Goal: Task Accomplishment & Management: Use online tool/utility

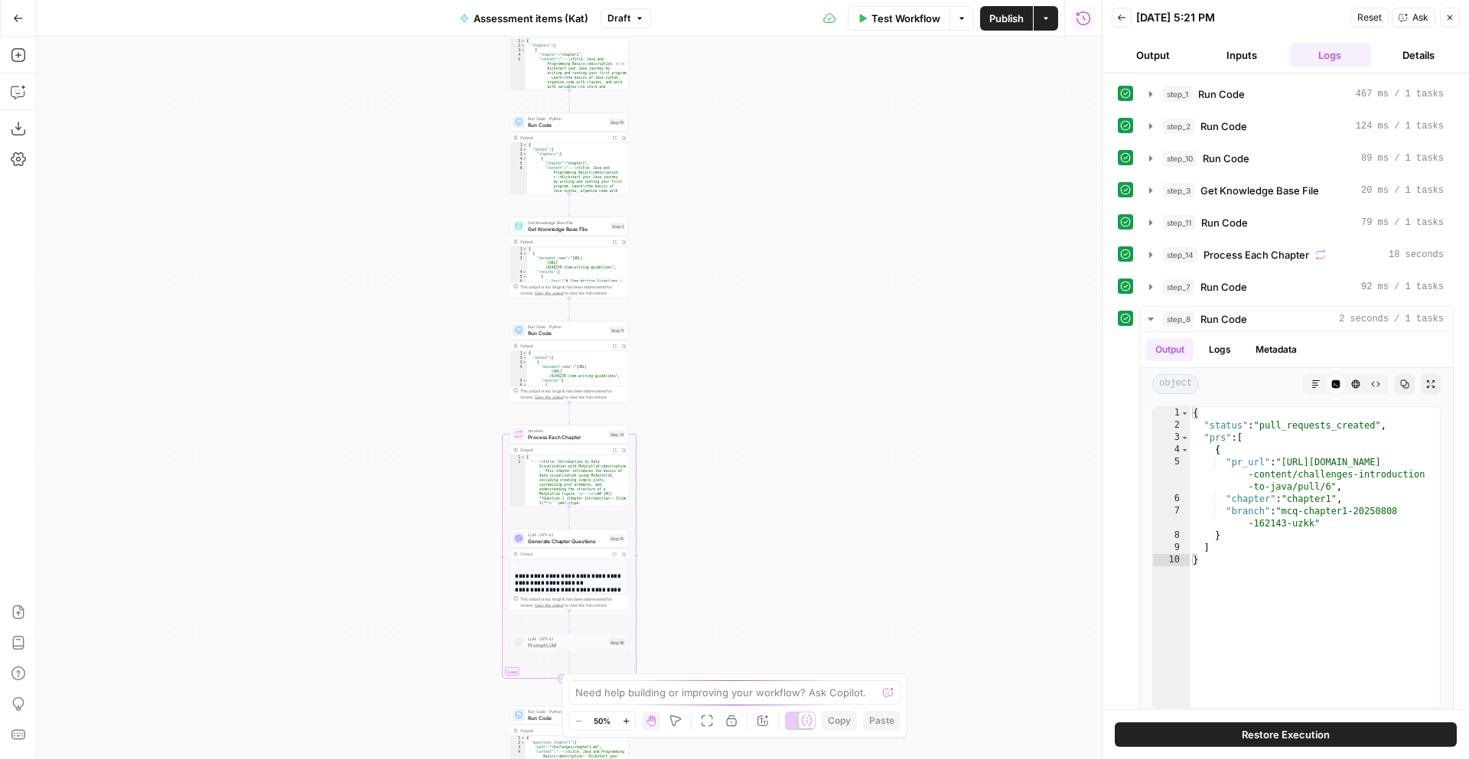
click at [1049, 14] on icon "button" at bounding box center [1046, 18] width 9 height 9
click at [904, 173] on div "Workflow Set Inputs Inputs Run Code · Python Run Code Step 1 Output Expand Outp…" at bounding box center [569, 398] width 1065 height 722
click at [999, 19] on span "Publish" at bounding box center [1007, 18] width 34 height 15
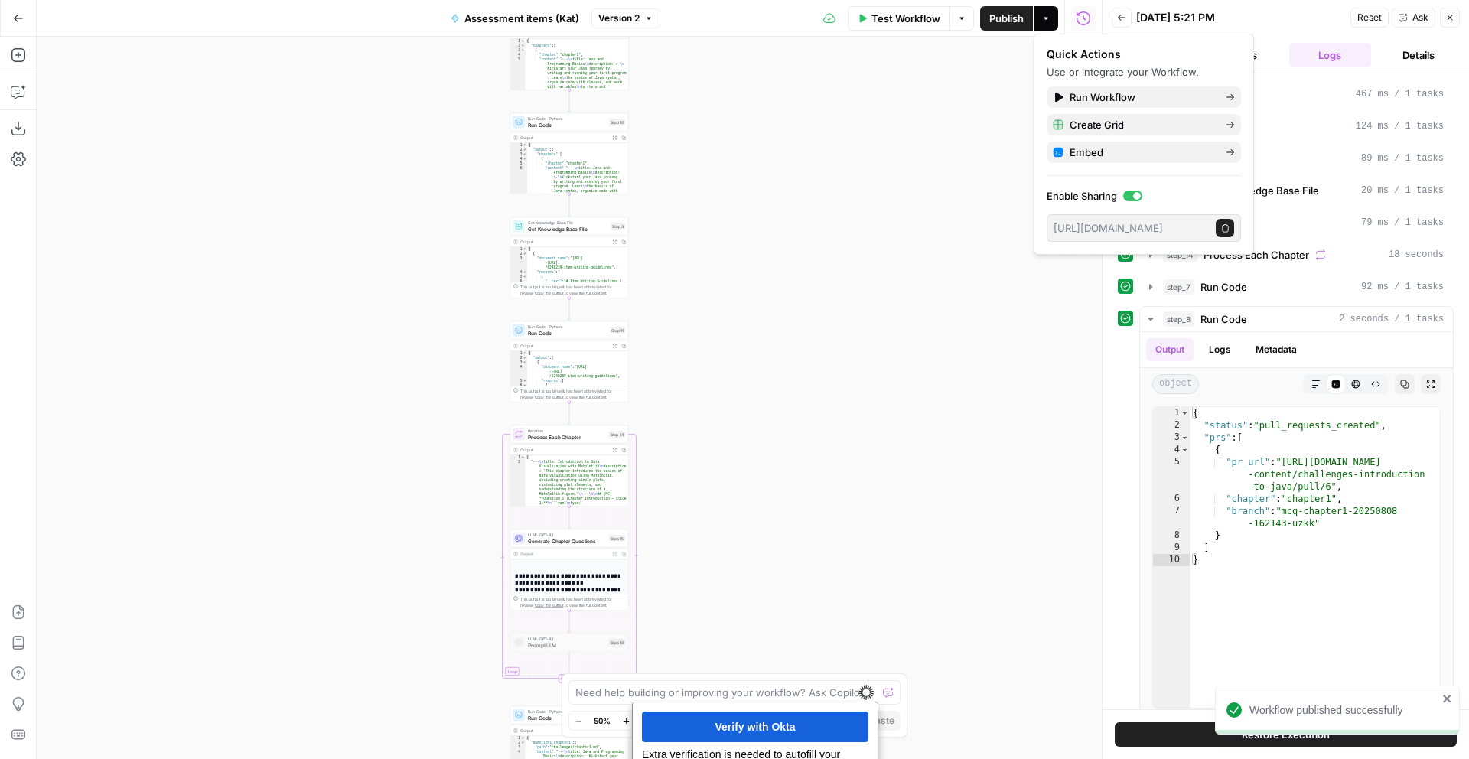
click at [1044, 23] on button "Actions" at bounding box center [1046, 18] width 24 height 24
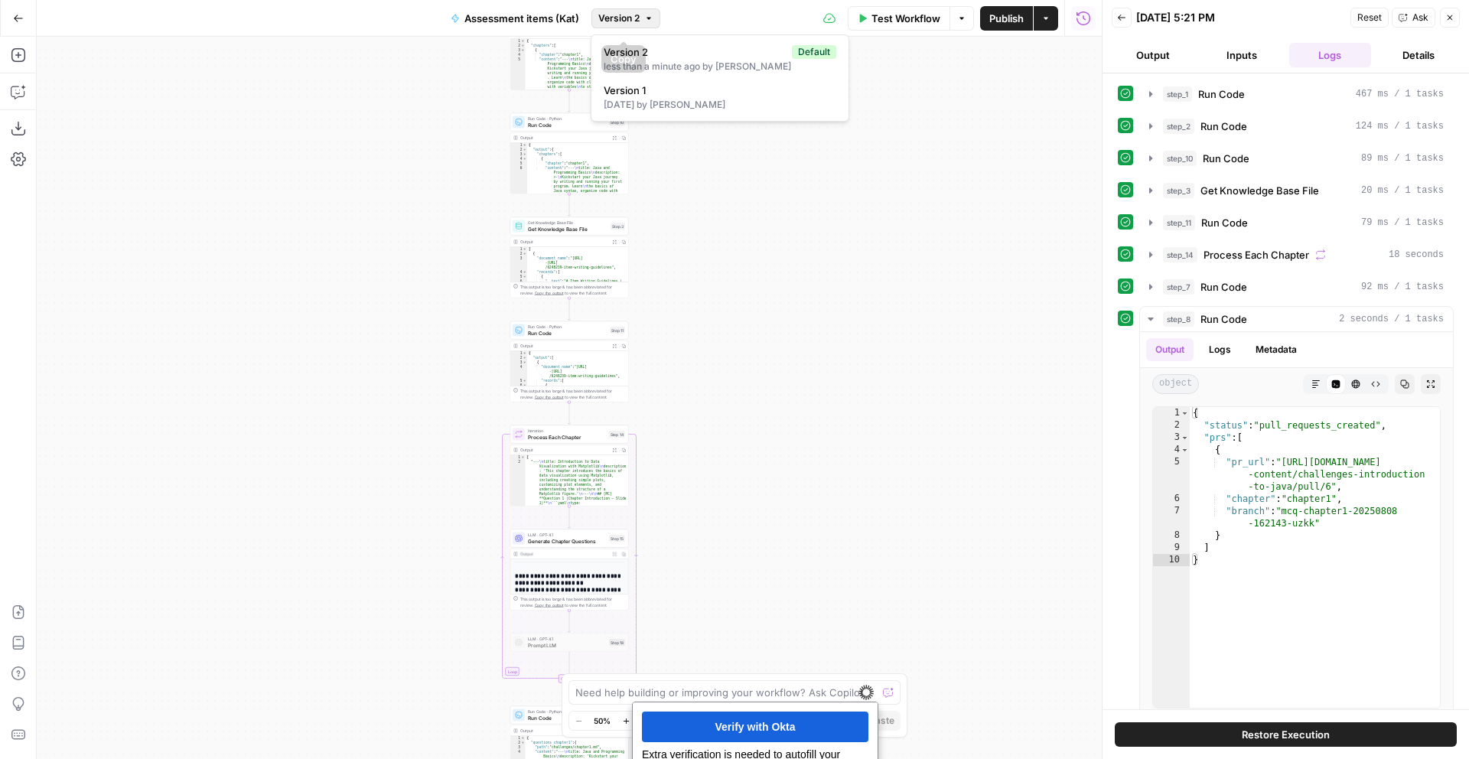
click at [650, 21] on icon "button" at bounding box center [648, 18] width 9 height 9
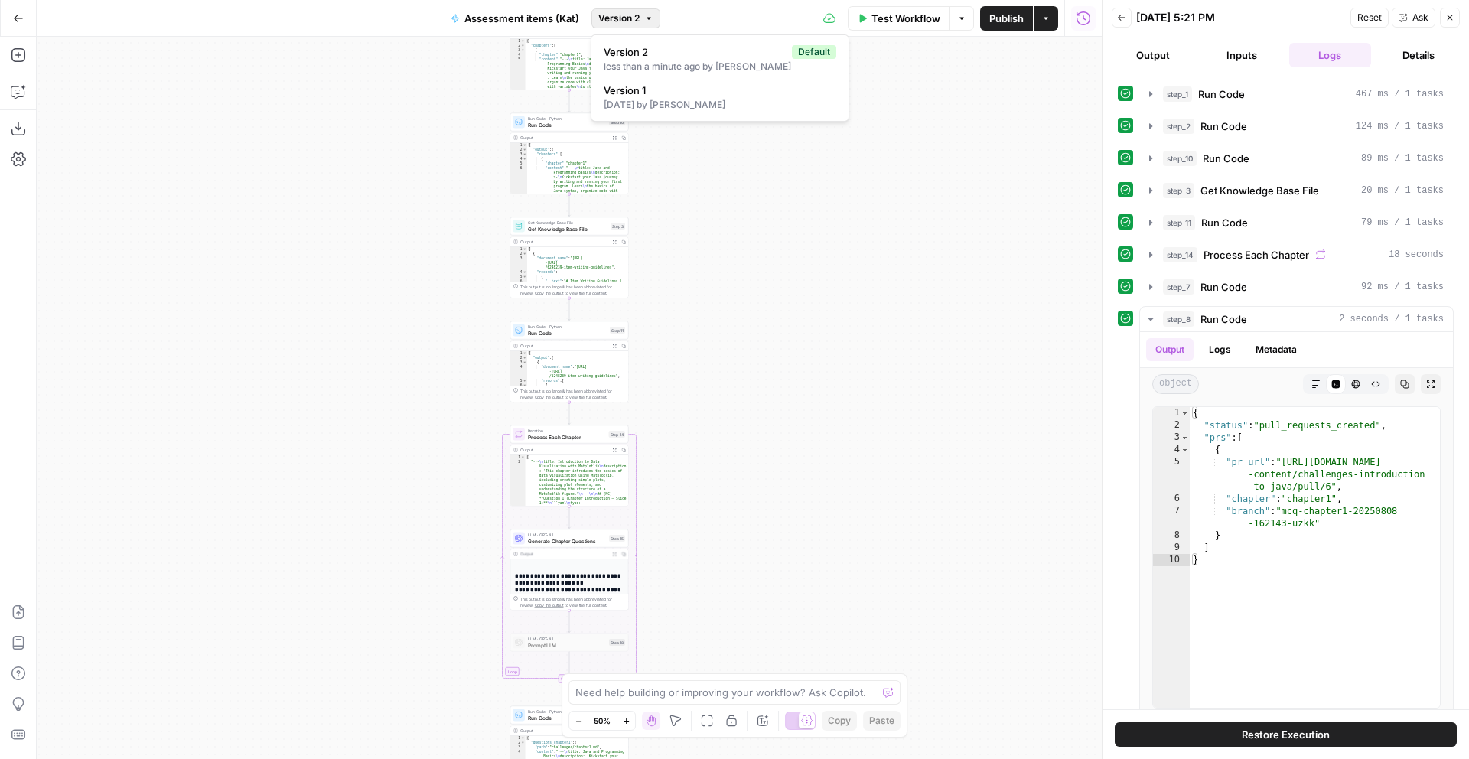
click at [999, 114] on div "Workflow Set Inputs Inputs Run Code · Python Run Code Step 1 Output Expand Outp…" at bounding box center [569, 398] width 1065 height 722
click at [1446, 16] on icon "button" at bounding box center [1450, 17] width 9 height 9
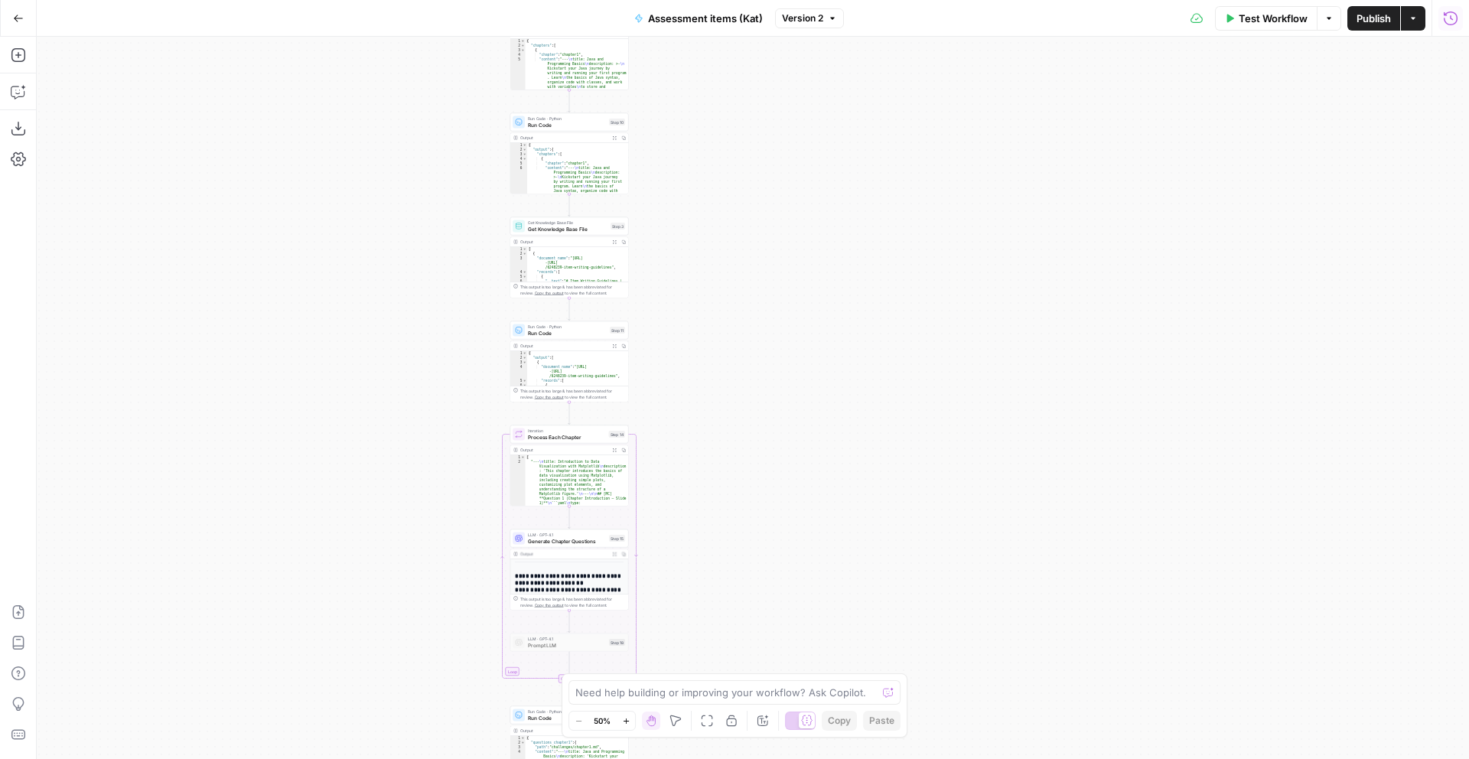
click at [1453, 16] on icon "button" at bounding box center [1450, 18] width 15 height 15
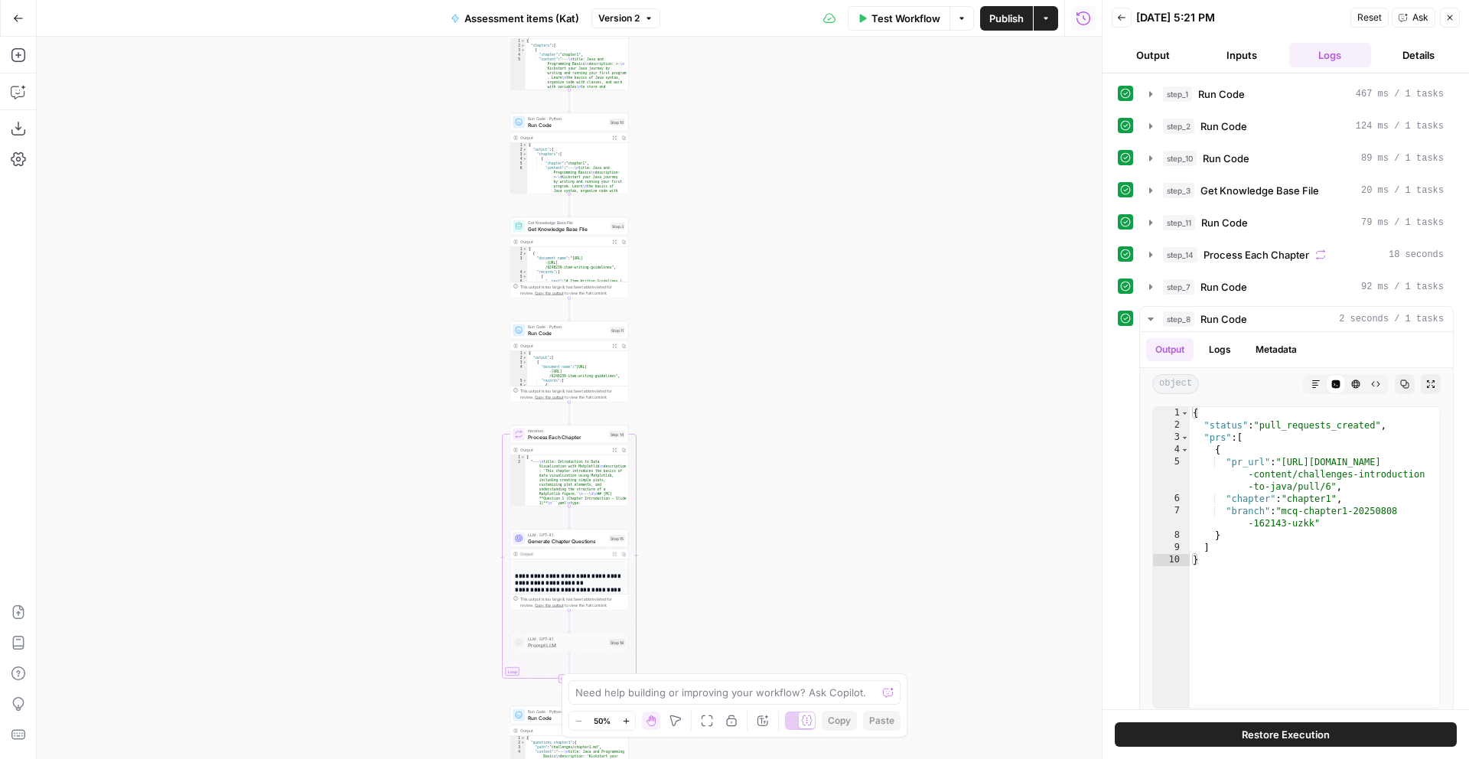
click at [1451, 19] on icon "button" at bounding box center [1450, 17] width 9 height 9
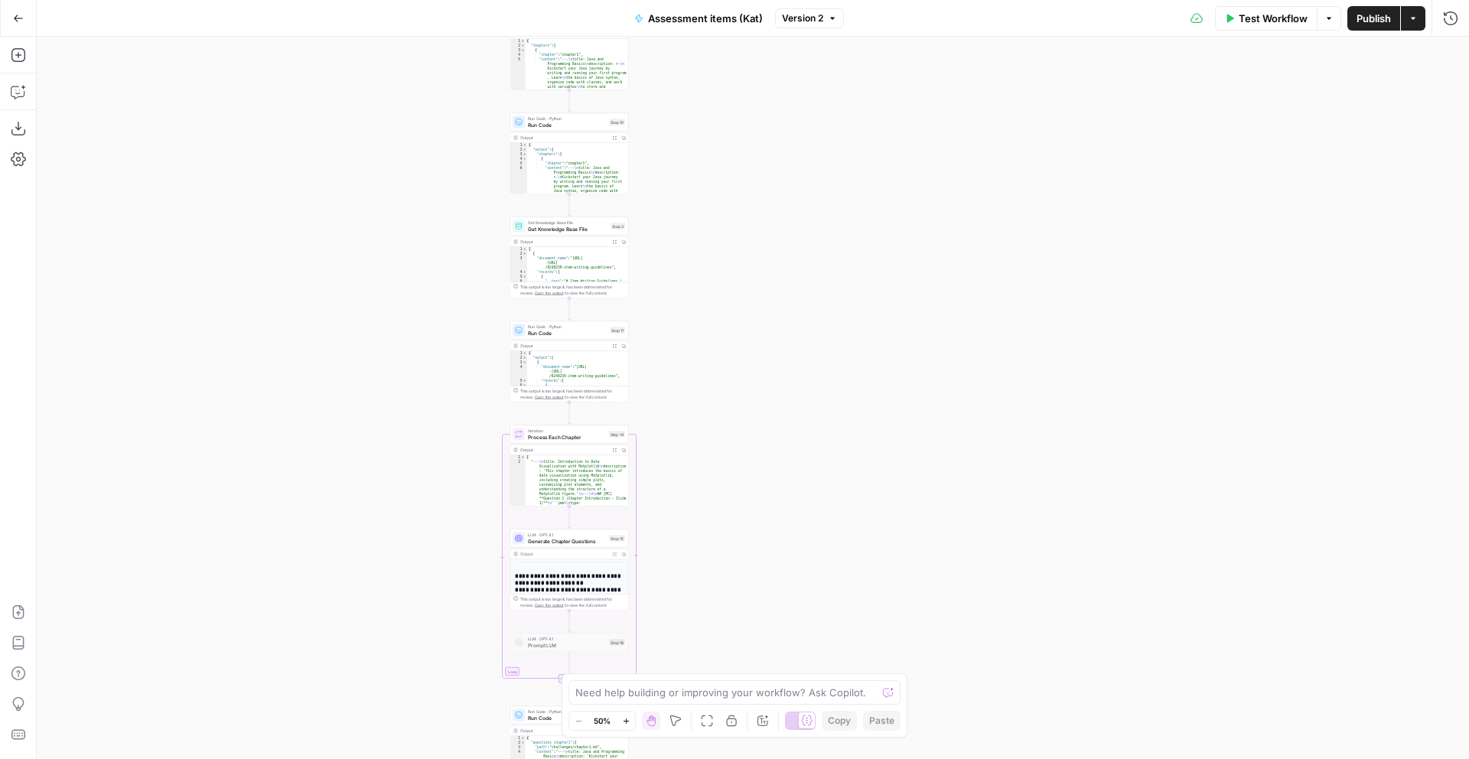
click at [1332, 17] on icon "button" at bounding box center [1329, 18] width 9 height 9
click at [1155, 119] on div "Workflow Set Inputs Inputs Run Code · Python Run Code Step 1 Output Expand Outp…" at bounding box center [753, 398] width 1433 height 722
click at [20, 24] on button "Go Back" at bounding box center [19, 19] width 28 height 28
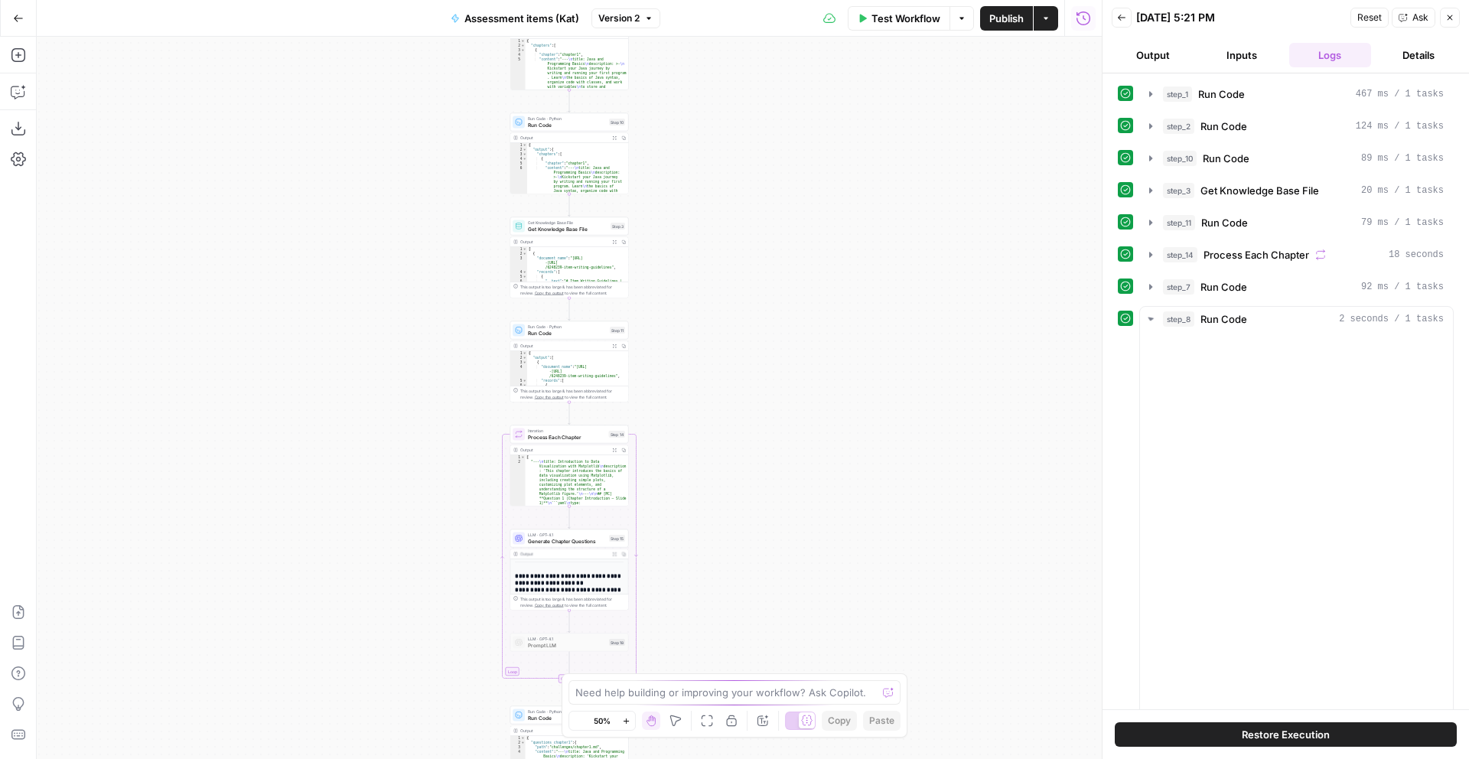
click at [33, 22] on div "Go Back" at bounding box center [18, 18] width 37 height 36
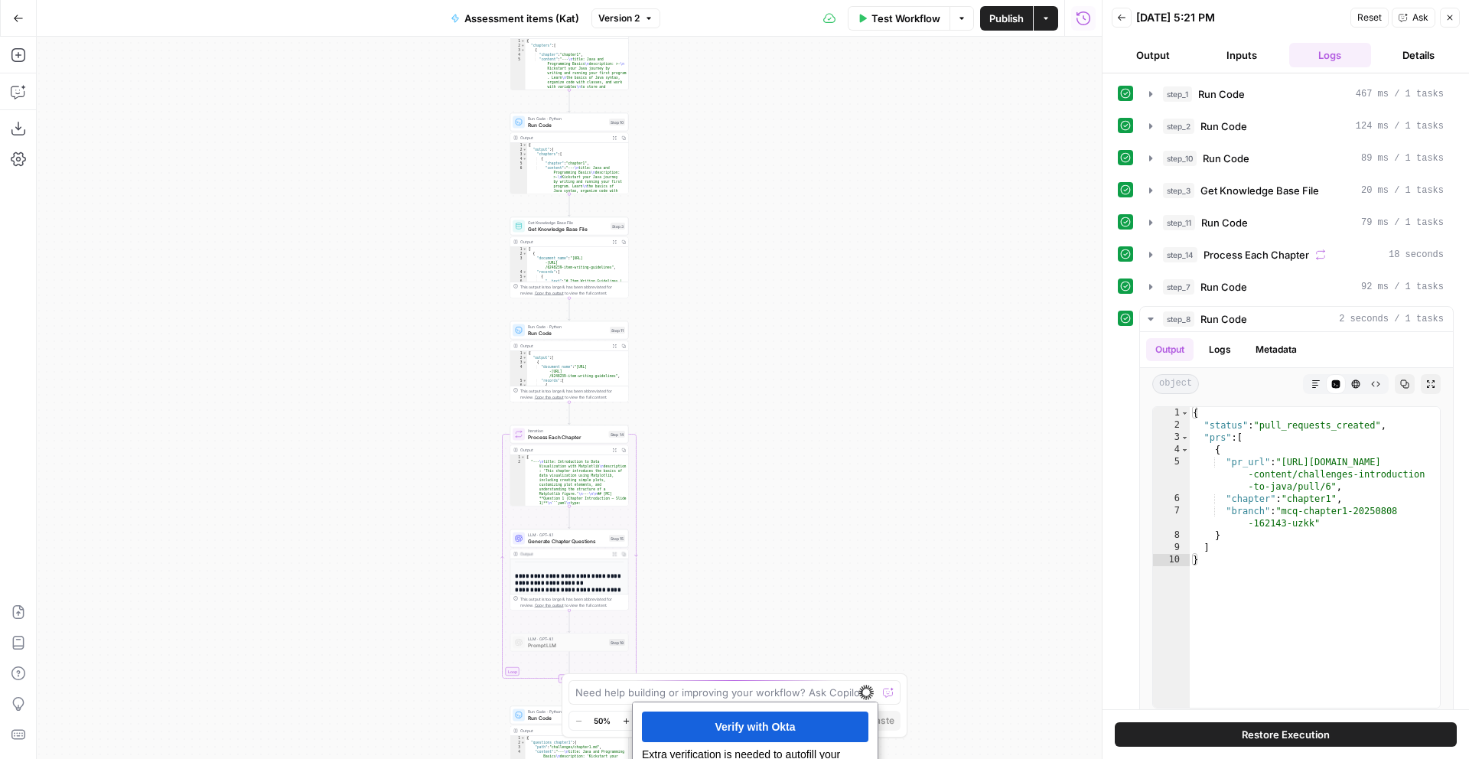
click at [22, 24] on button "Go Back" at bounding box center [19, 19] width 28 height 28
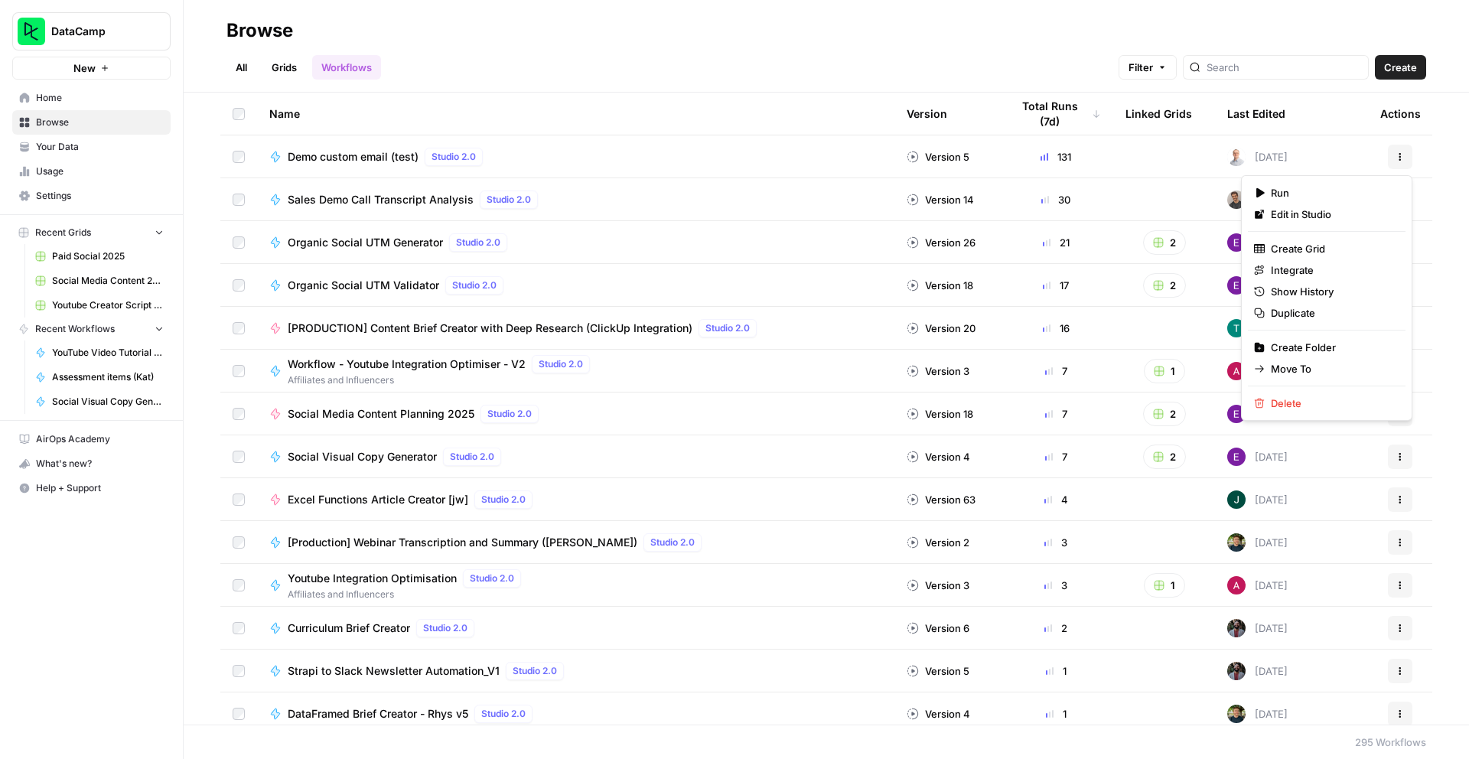
click at [1396, 158] on icon "button" at bounding box center [1400, 156] width 9 height 9
click at [764, 64] on div "All Grids Workflows Filter Create" at bounding box center [827, 61] width 1200 height 37
click at [1400, 412] on icon "button" at bounding box center [1400, 413] width 9 height 9
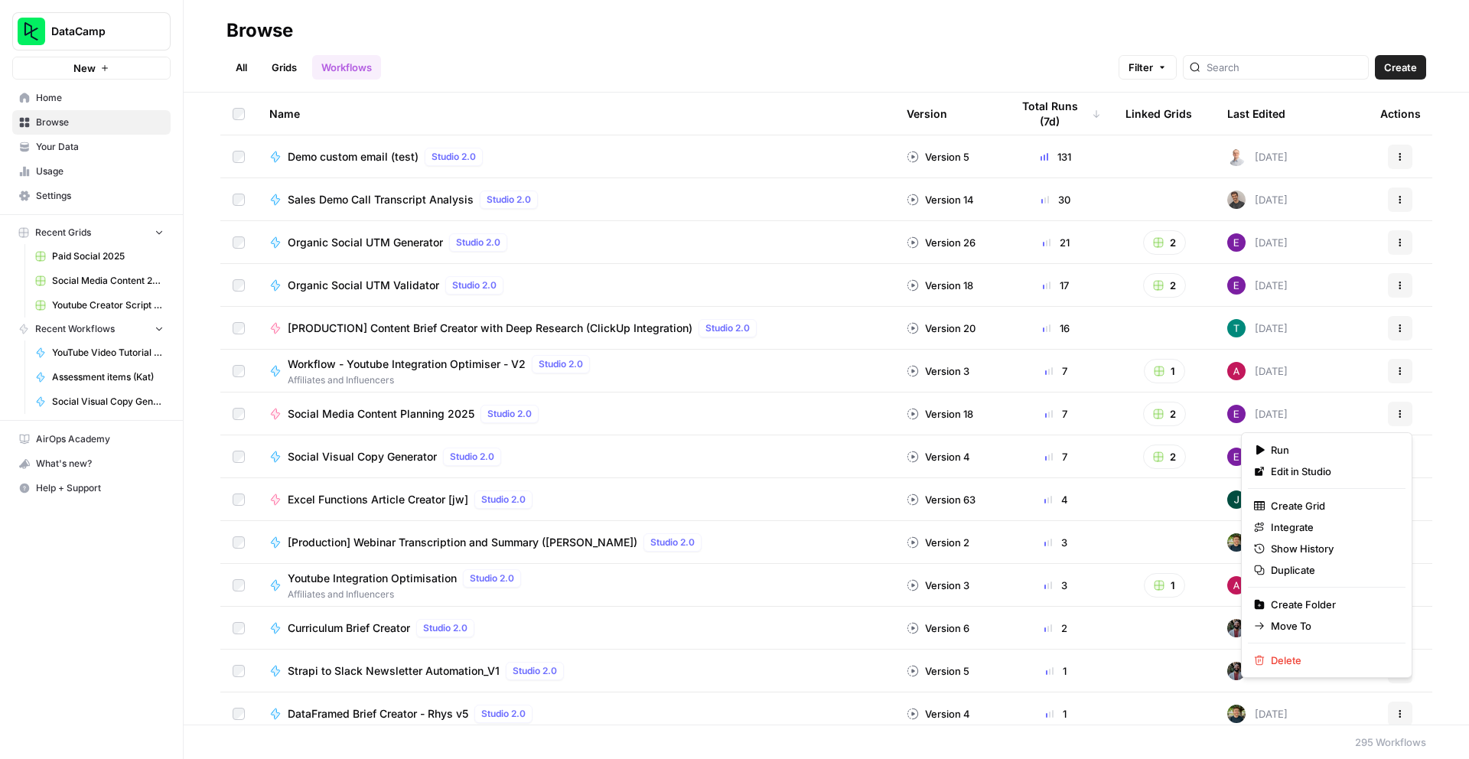
click at [686, 44] on div "All Grids Workflows Filter Create" at bounding box center [827, 61] width 1200 height 37
click at [1308, 77] on div at bounding box center [1276, 67] width 186 height 24
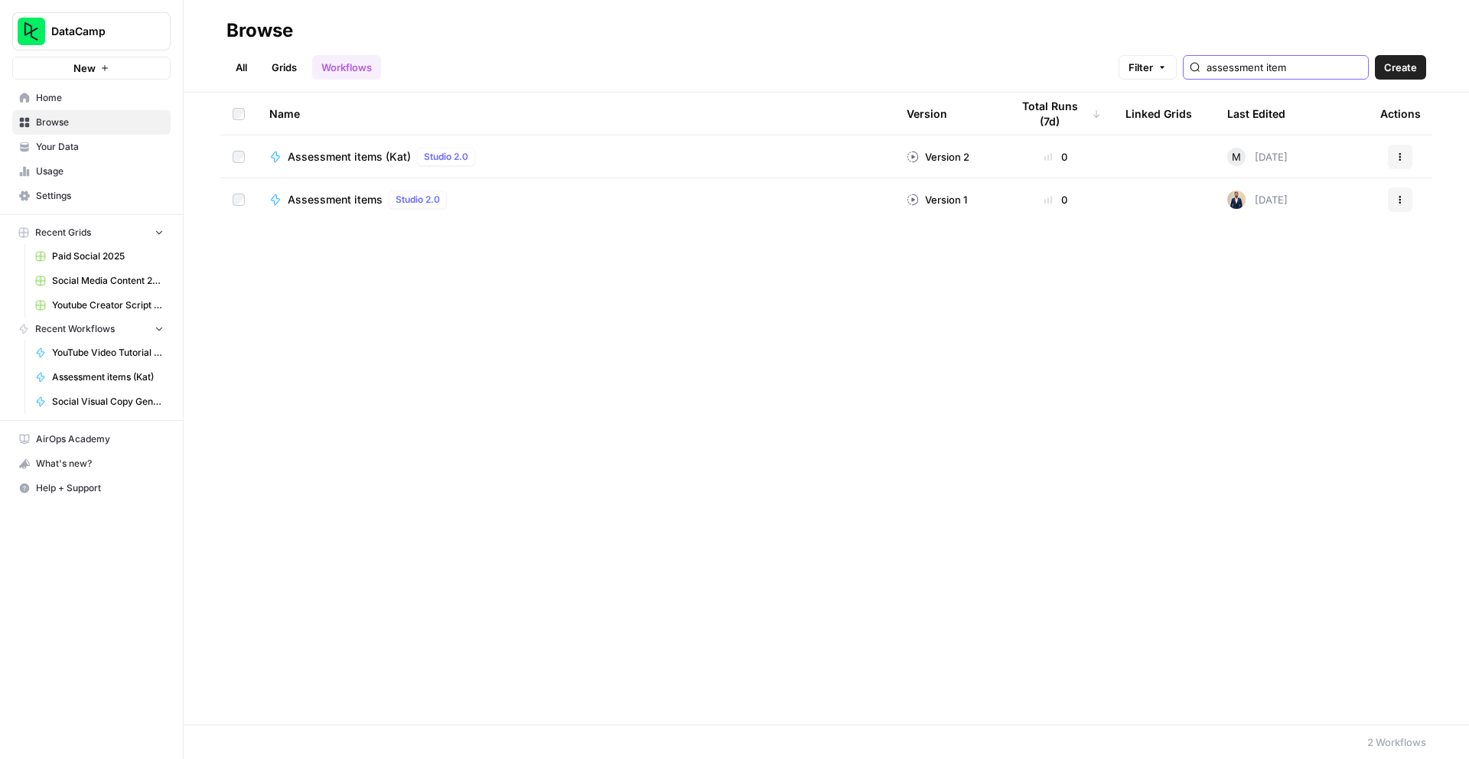
type input "assessment item"
click at [1311, 78] on div "assessment item" at bounding box center [1276, 67] width 186 height 24
click at [1404, 155] on icon "button" at bounding box center [1400, 156] width 9 height 9
click at [1294, 314] on span "Duplicate" at bounding box center [1332, 312] width 122 height 15
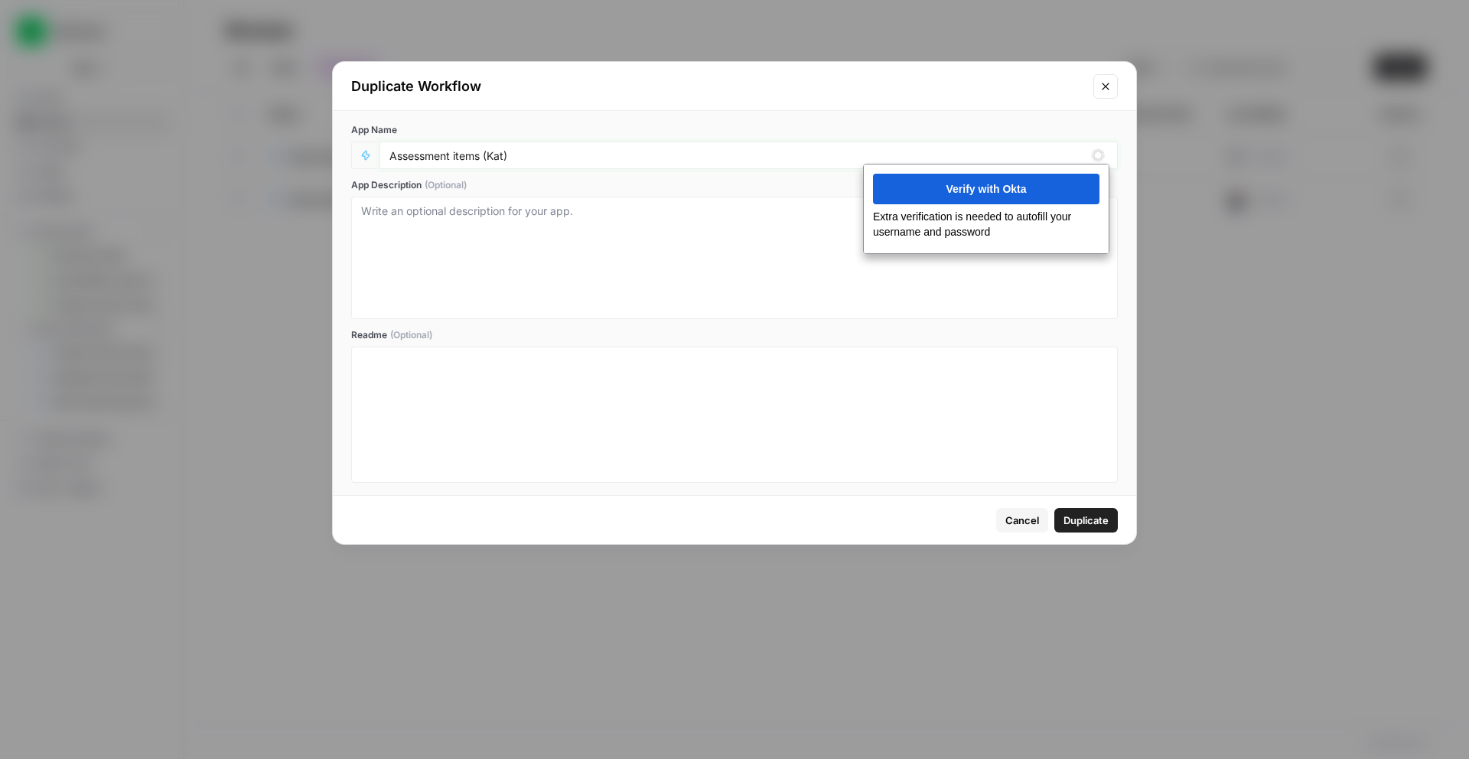
click at [535, 160] on input "Assessment items (Kat)" at bounding box center [749, 155] width 719 height 14
type input "Assessment items (copy from Kat)"
click at [535, 221] on textarea "App Description (Optional)" at bounding box center [734, 258] width 747 height 109
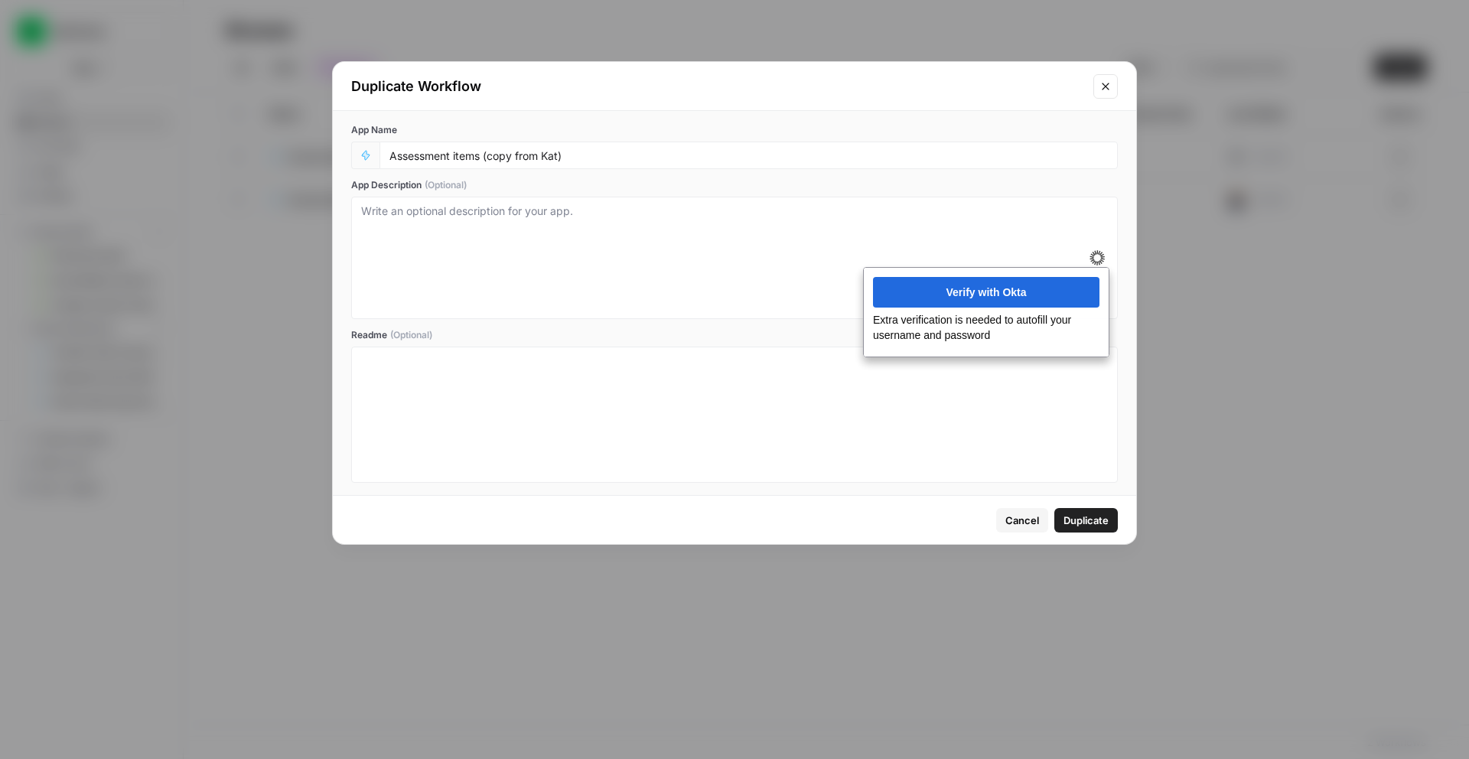
click at [1083, 523] on span "Duplicate" at bounding box center [1086, 520] width 45 height 15
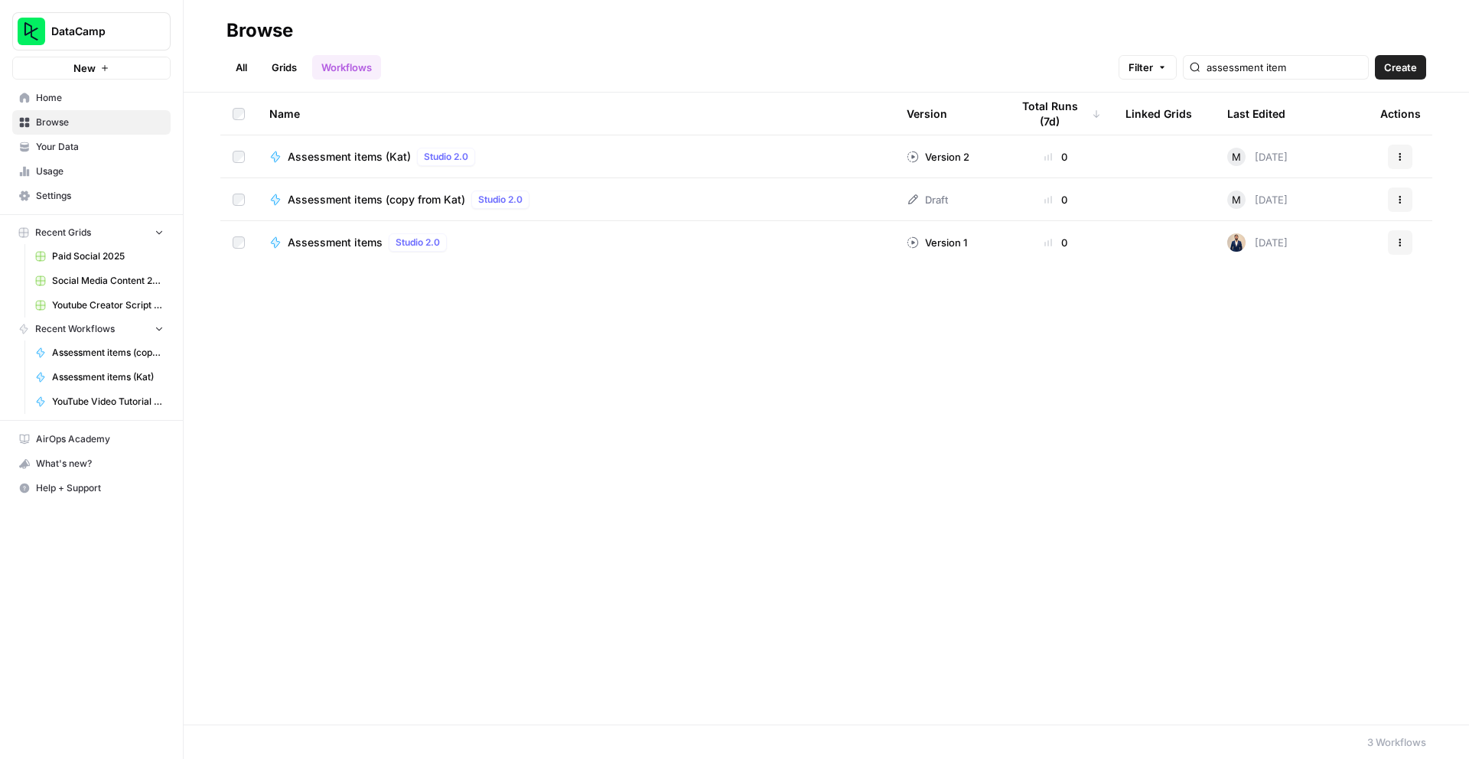
click at [341, 201] on span "Assessment items (copy from Kat)" at bounding box center [377, 199] width 178 height 15
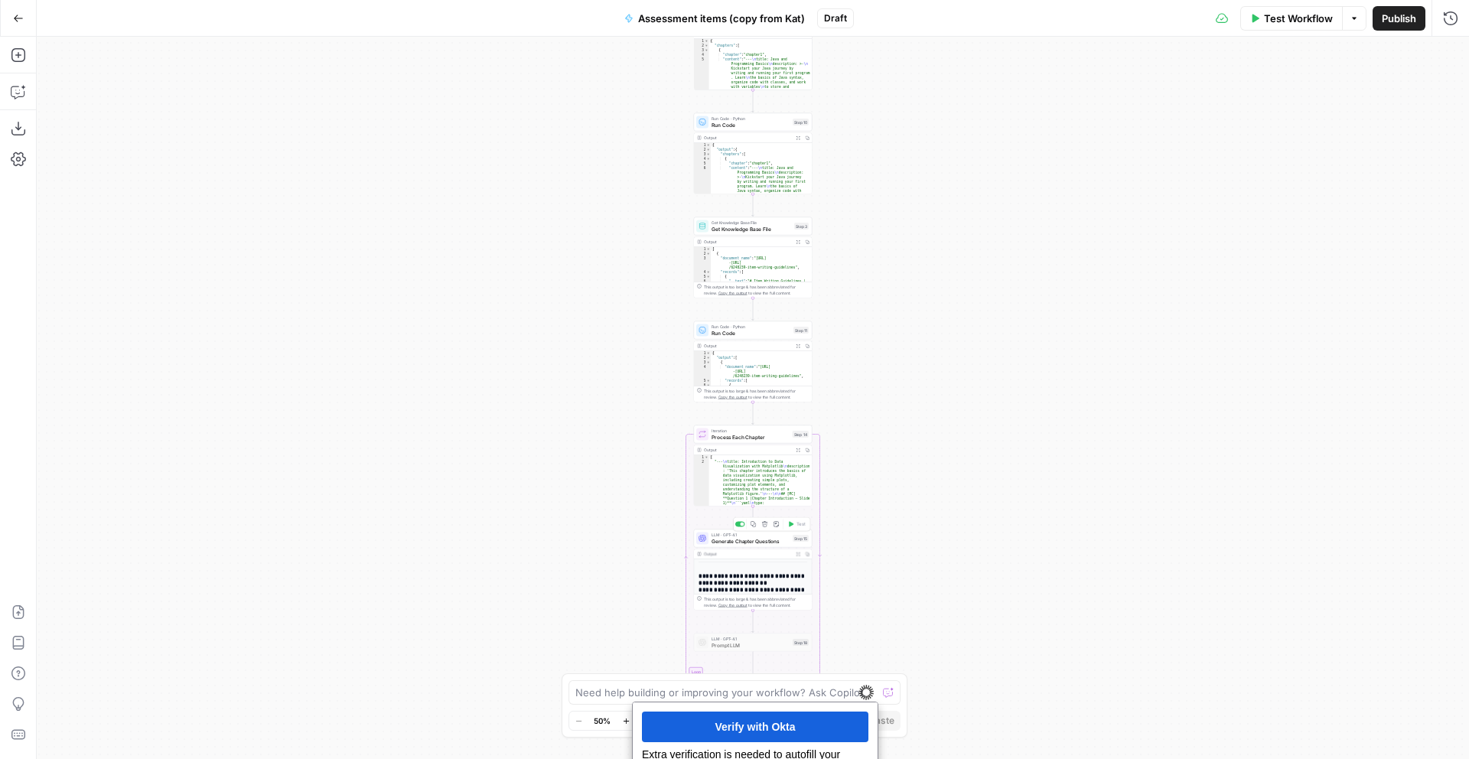
click at [751, 543] on span "Generate Chapter Questions" at bounding box center [751, 541] width 78 height 8
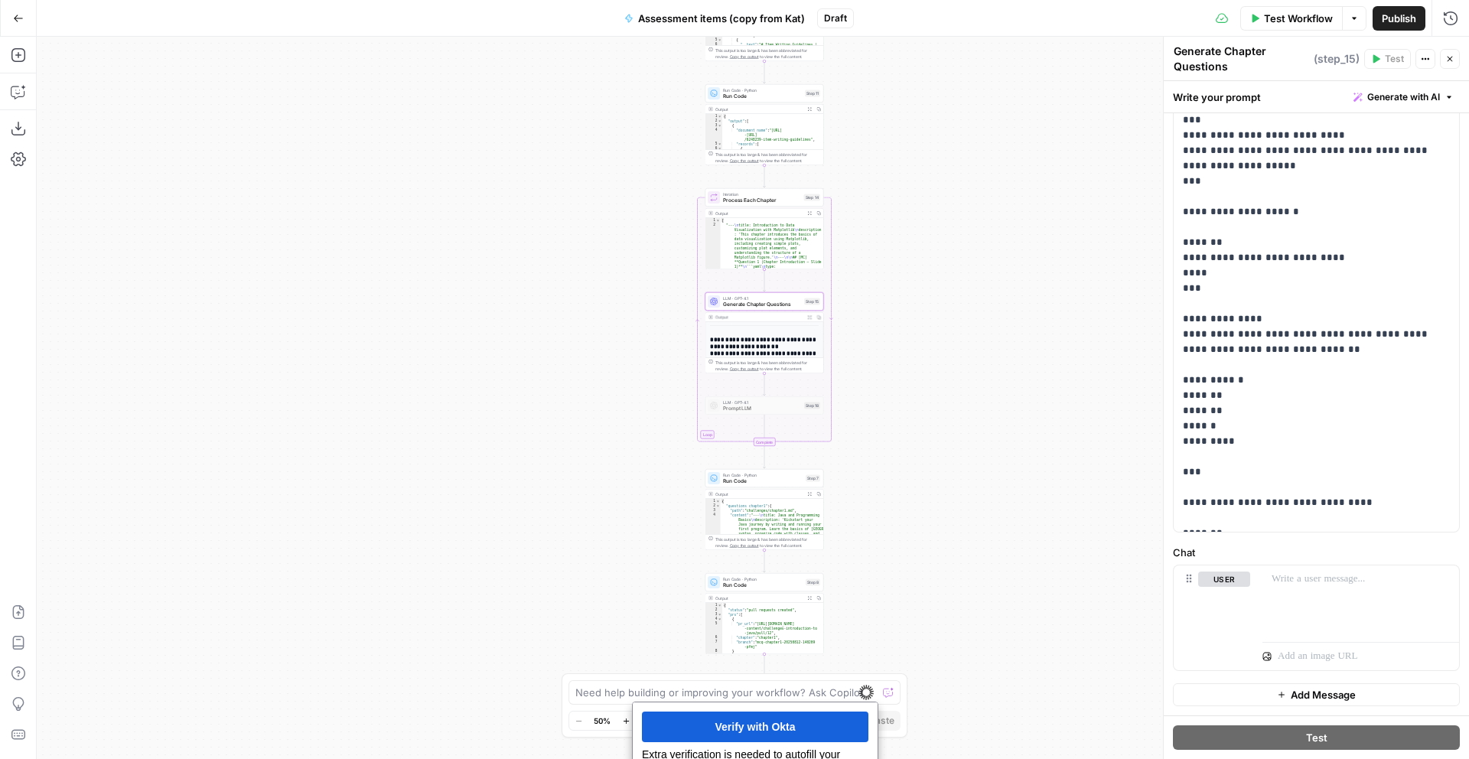
scroll to position [33, 0]
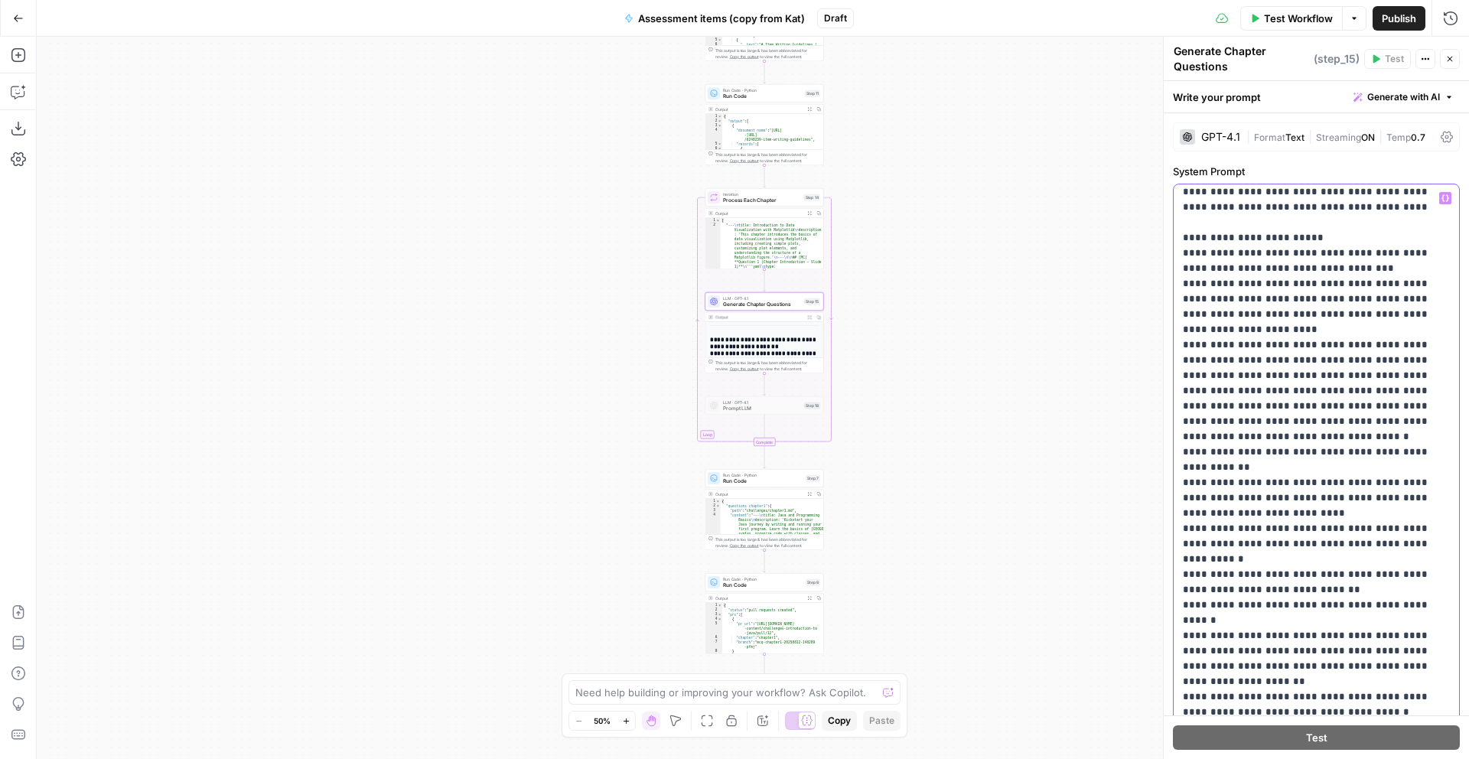
scroll to position [0, 0]
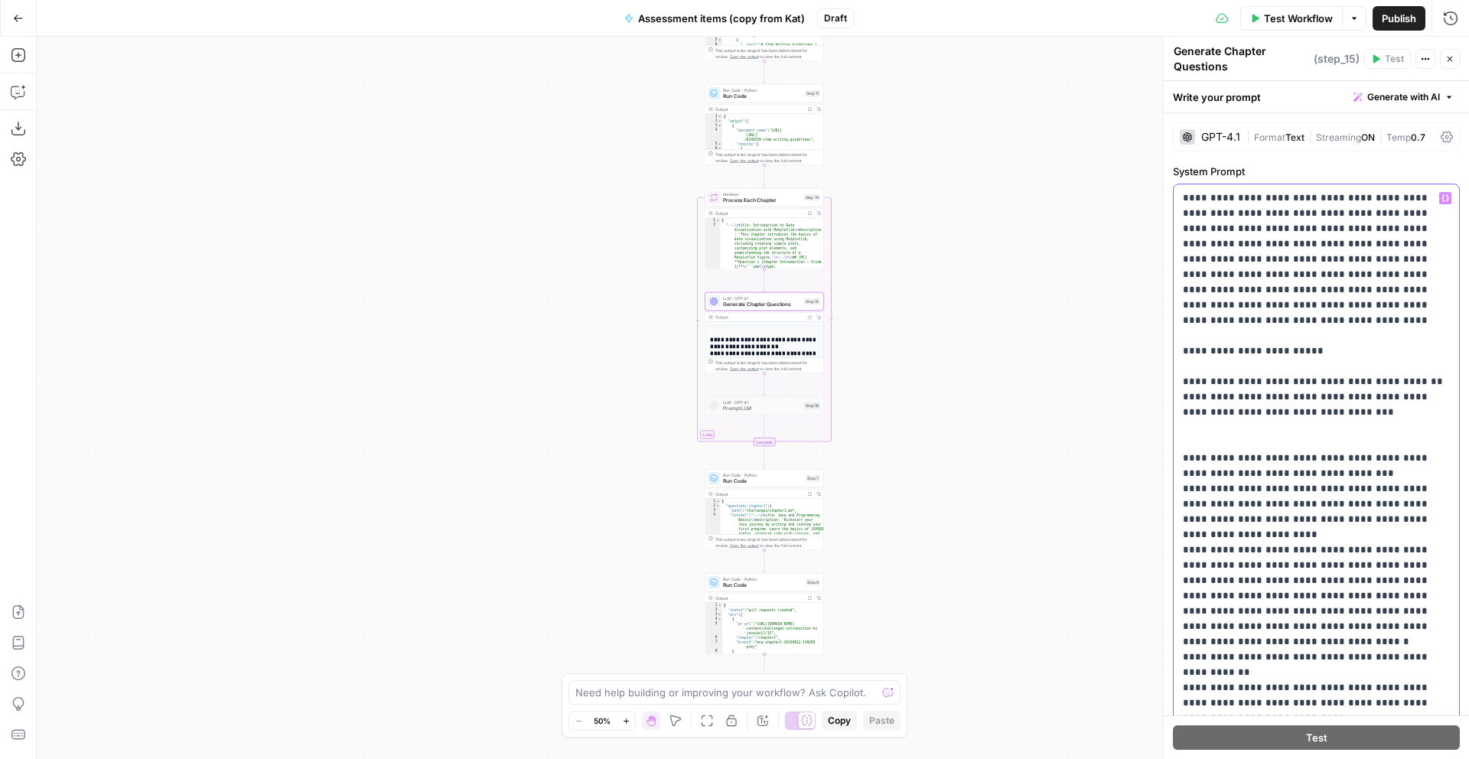
scroll to position [1, 0]
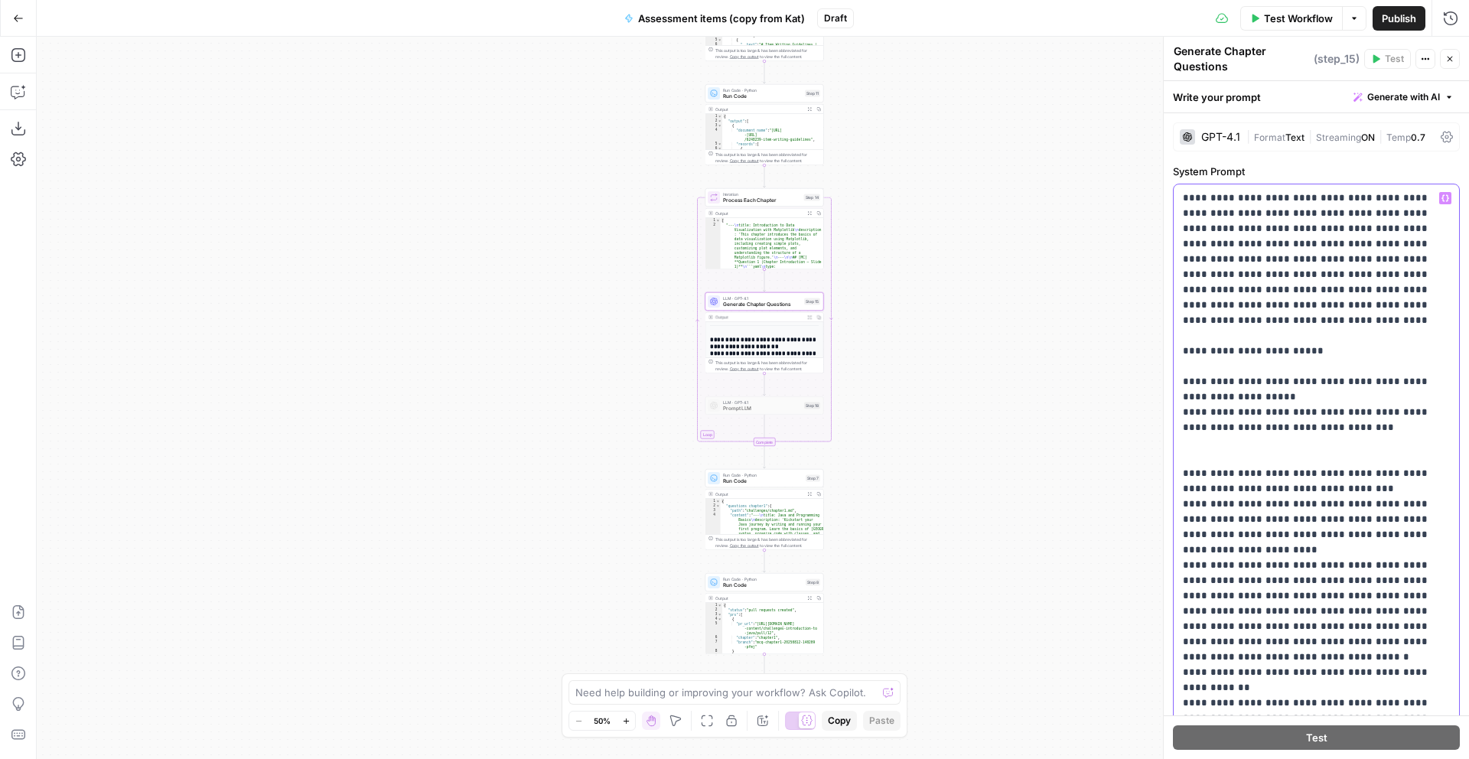
drag, startPoint x: 1185, startPoint y: 394, endPoint x: 1233, endPoint y: 417, distance: 52.7
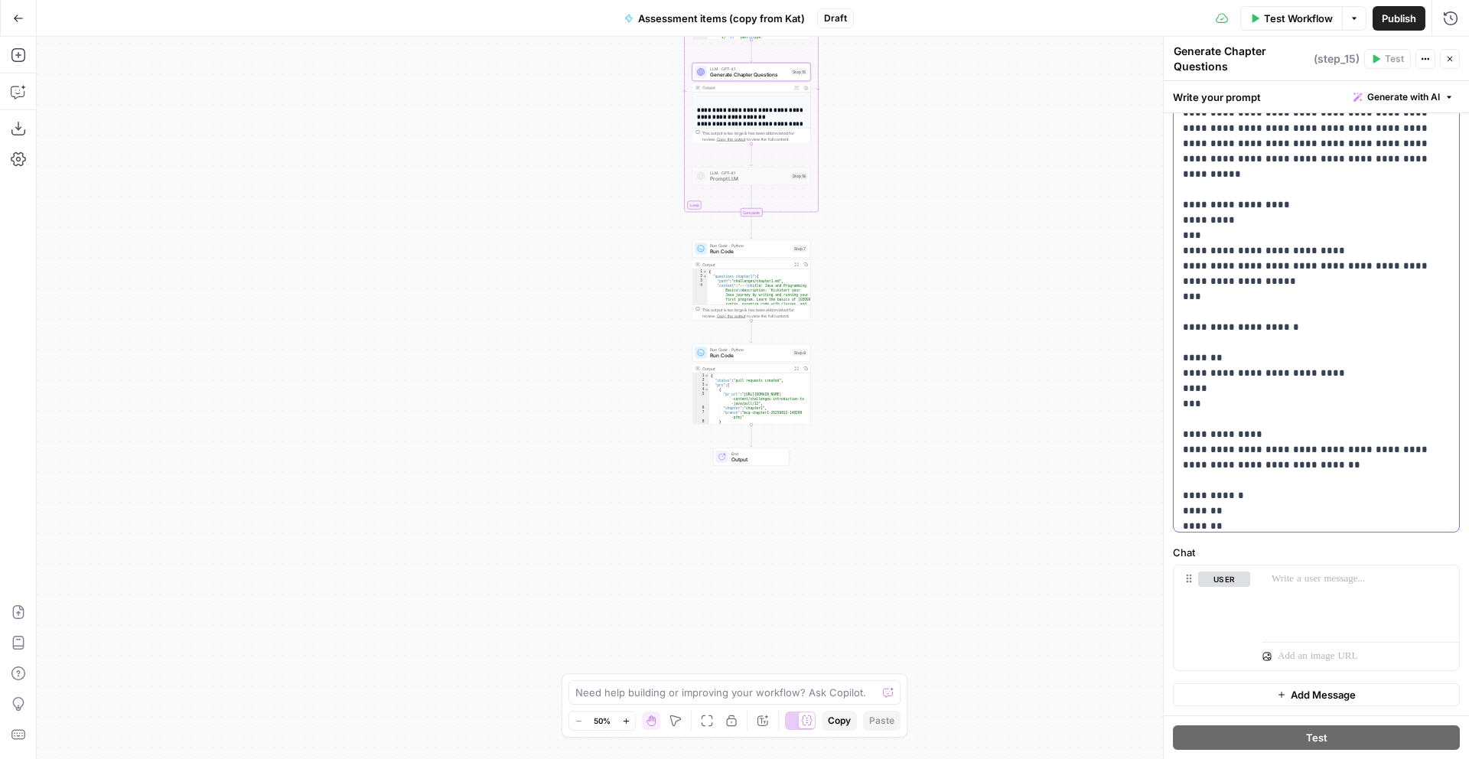
scroll to position [2684, 0]
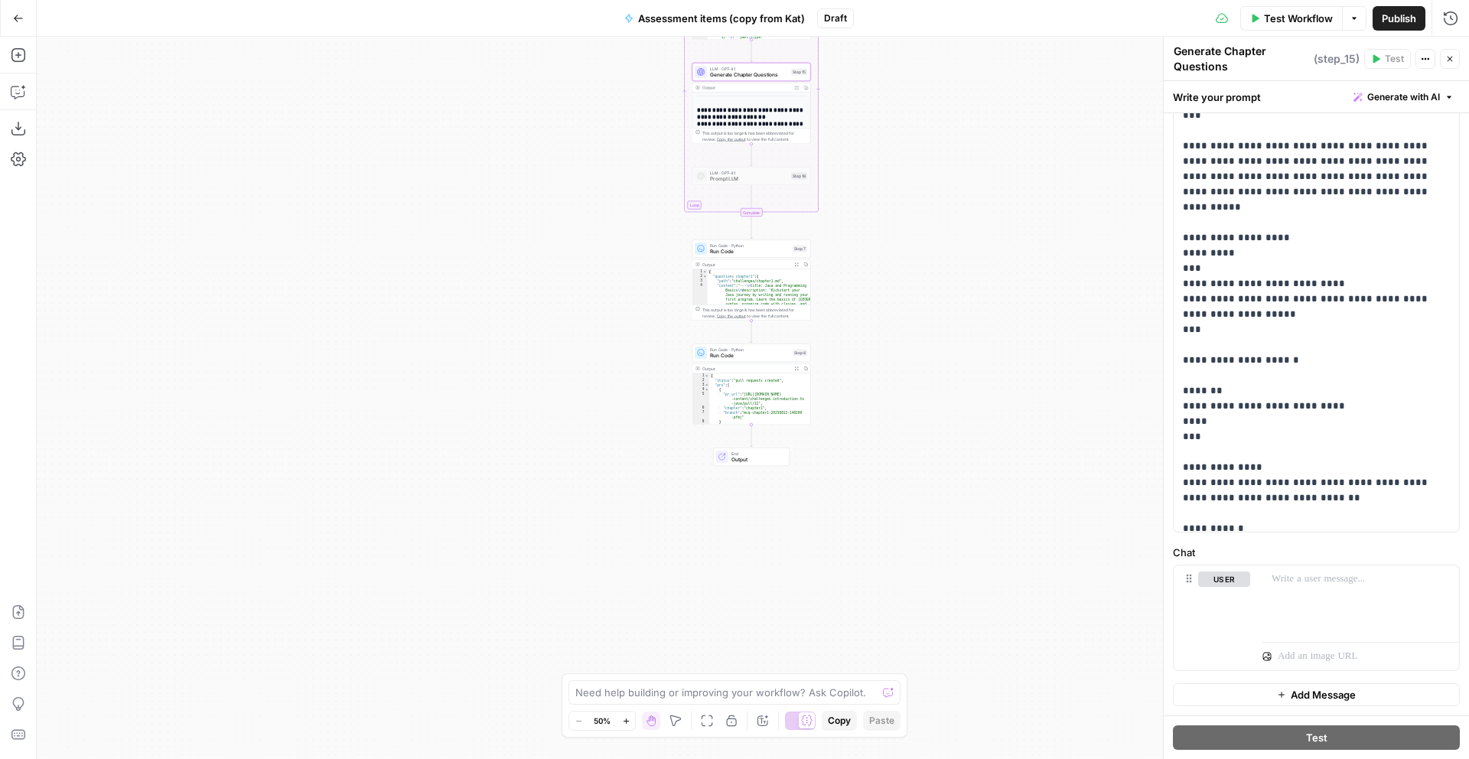
click at [889, 418] on div "Workflow Set Inputs Inputs Run Code · Python Run Code Step 1 Output Expand Outp…" at bounding box center [753, 398] width 1433 height 722
type textarea "**********"
click at [798, 410] on div "{ "status" : "pull_requests_created" , "prs" : [ { "pr_url" : "[URL][DOMAIN_NAM…" at bounding box center [759, 403] width 101 height 60
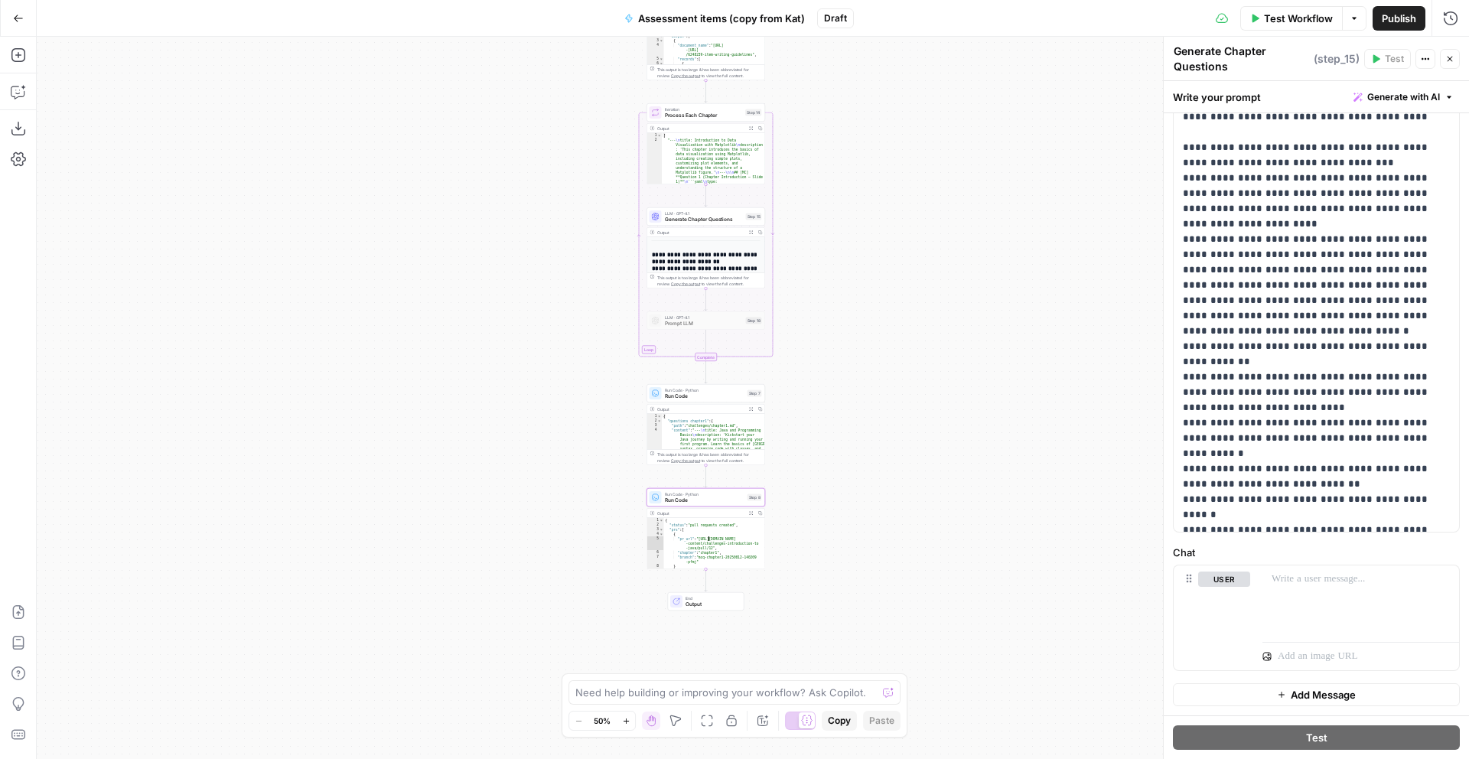
scroll to position [0, 0]
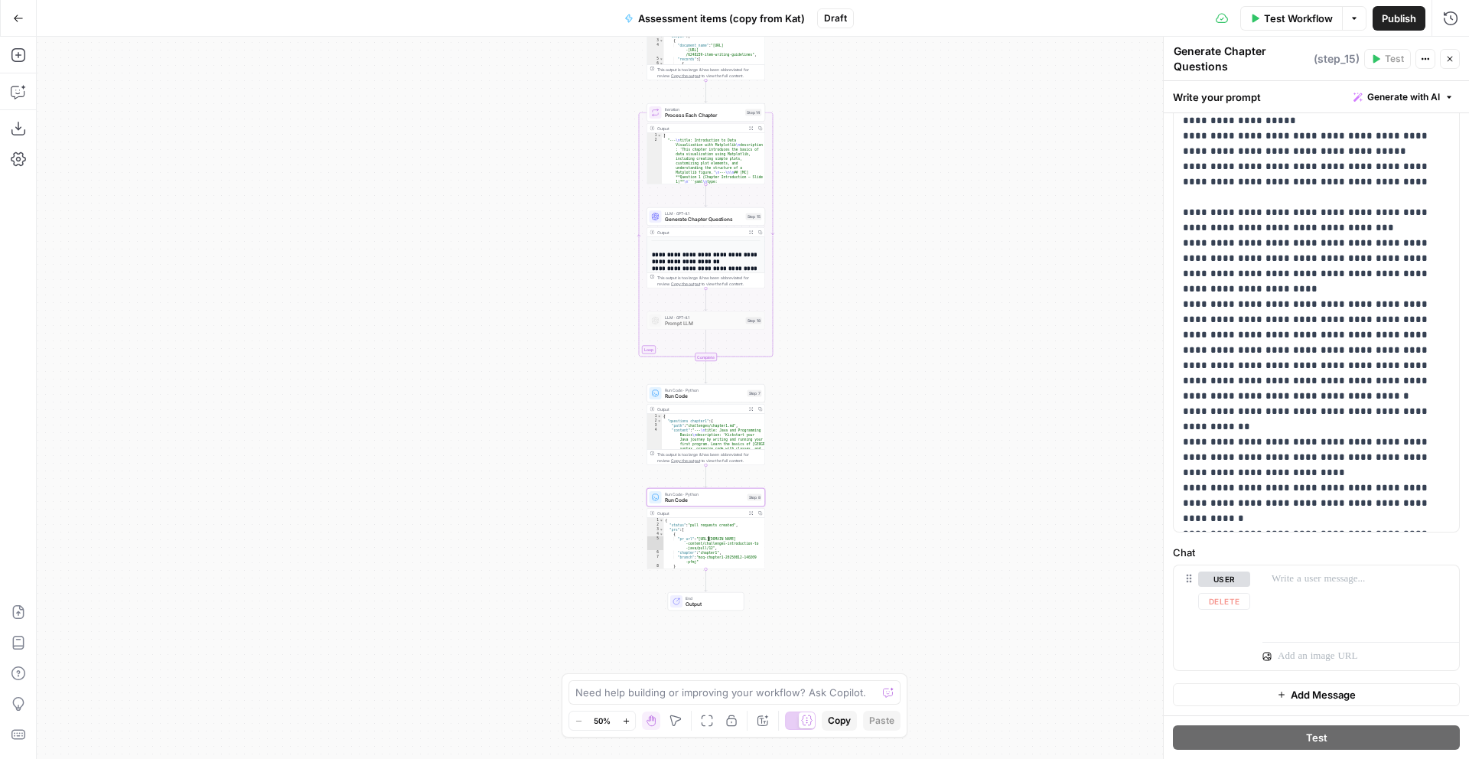
click at [1146, 366] on div "Workflow Set Inputs Inputs Run Code · Python Run Code Step 1 Output Expand Outp…" at bounding box center [753, 398] width 1433 height 722
click at [1283, 21] on span "Test Workflow" at bounding box center [1298, 18] width 69 height 15
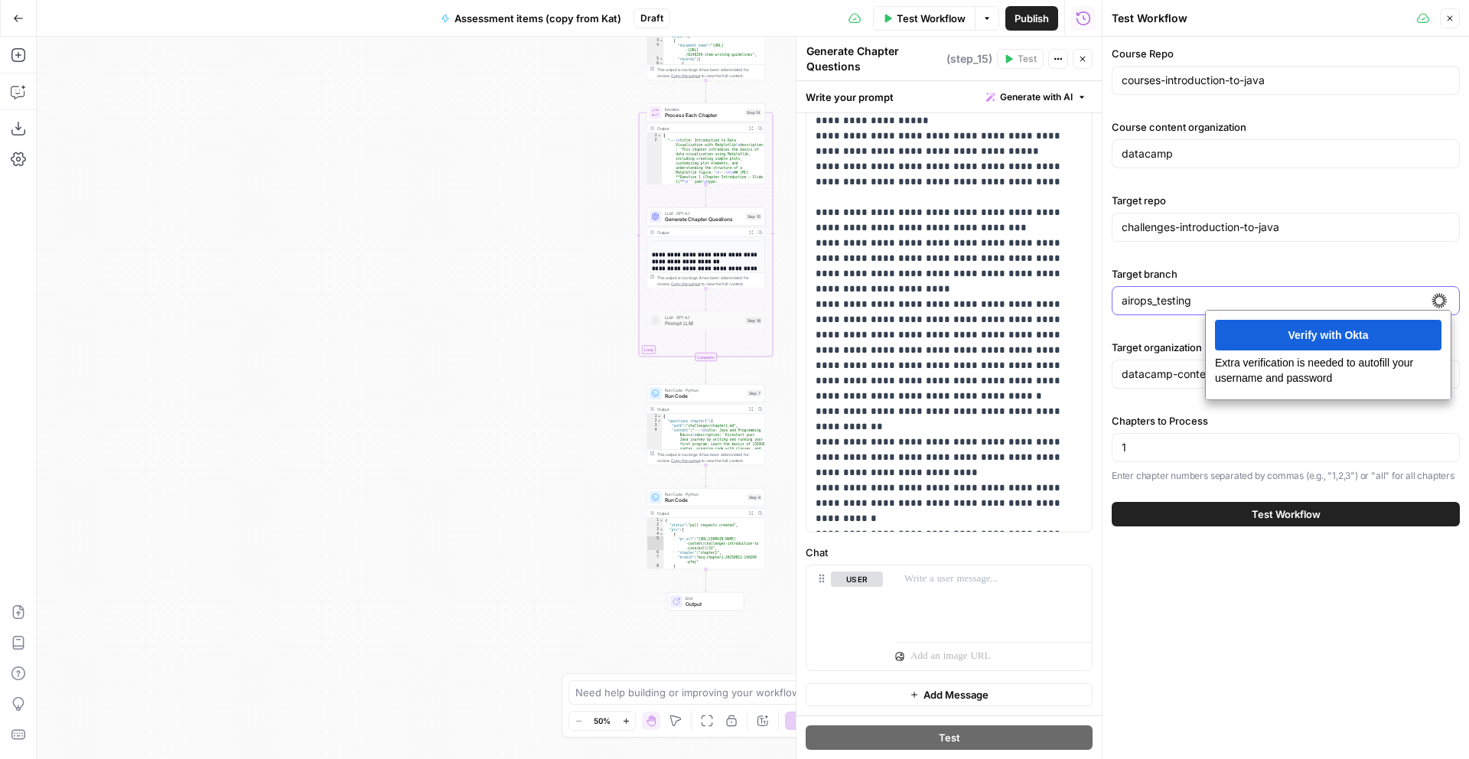
drag, startPoint x: 1221, startPoint y: 302, endPoint x: 1267, endPoint y: 213, distance: 99.9
click at [1110, 300] on div "Test Workflow Close Course Repo courses-introduction-to-java Course content org…" at bounding box center [1285, 379] width 367 height 759
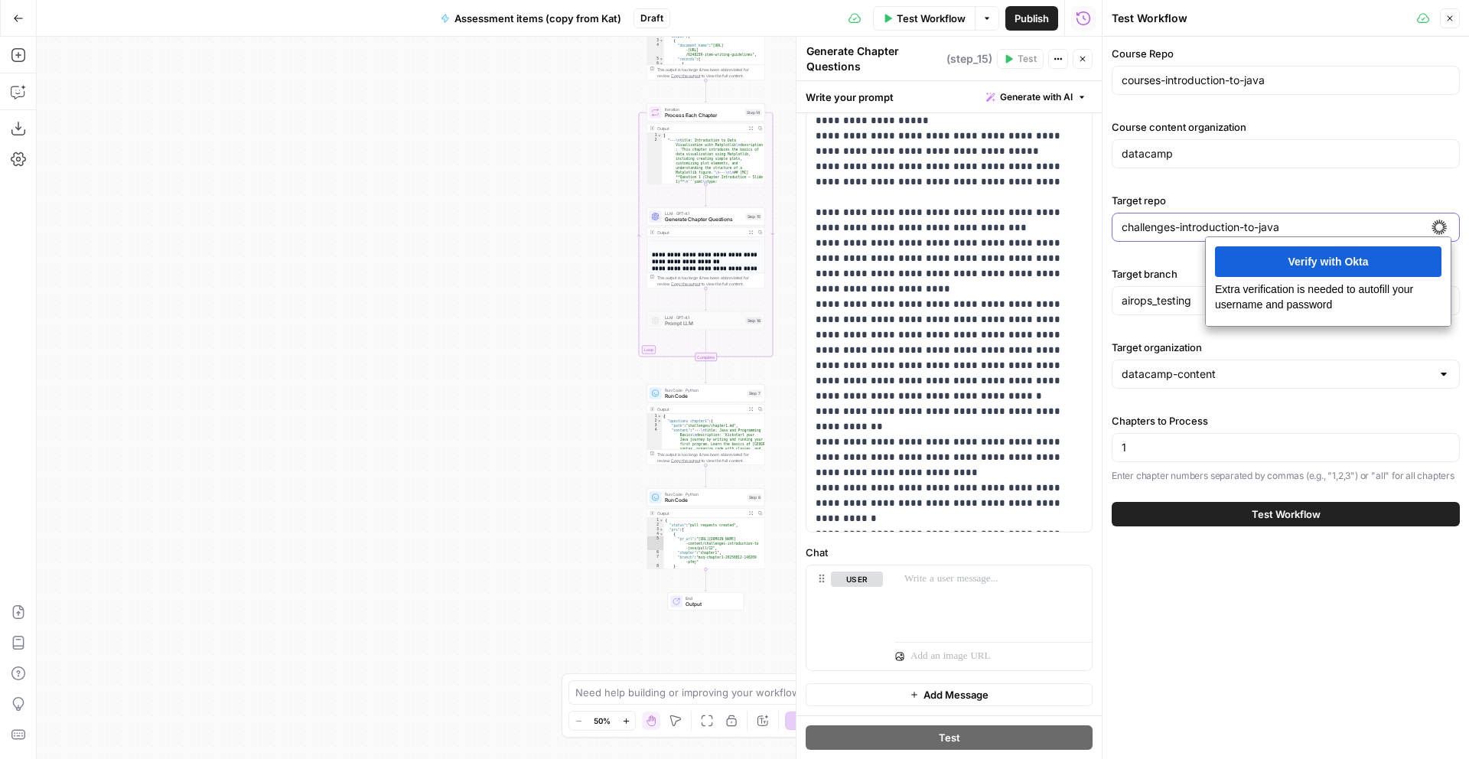
drag, startPoint x: 1300, startPoint y: 228, endPoint x: 1123, endPoint y: 236, distance: 177.7
click at [1123, 231] on input "challenges-introduction-to-java" at bounding box center [1286, 227] width 328 height 15
paste input "sa-introduction-to-data-testing-out"
type input "challenges-sa-introduction-to-data-testing-out"
click at [439, 298] on div "Workflow Set Inputs Inputs Run Code · Python Run Code Step 1 Output Expand Outp…" at bounding box center [569, 398] width 1065 height 722
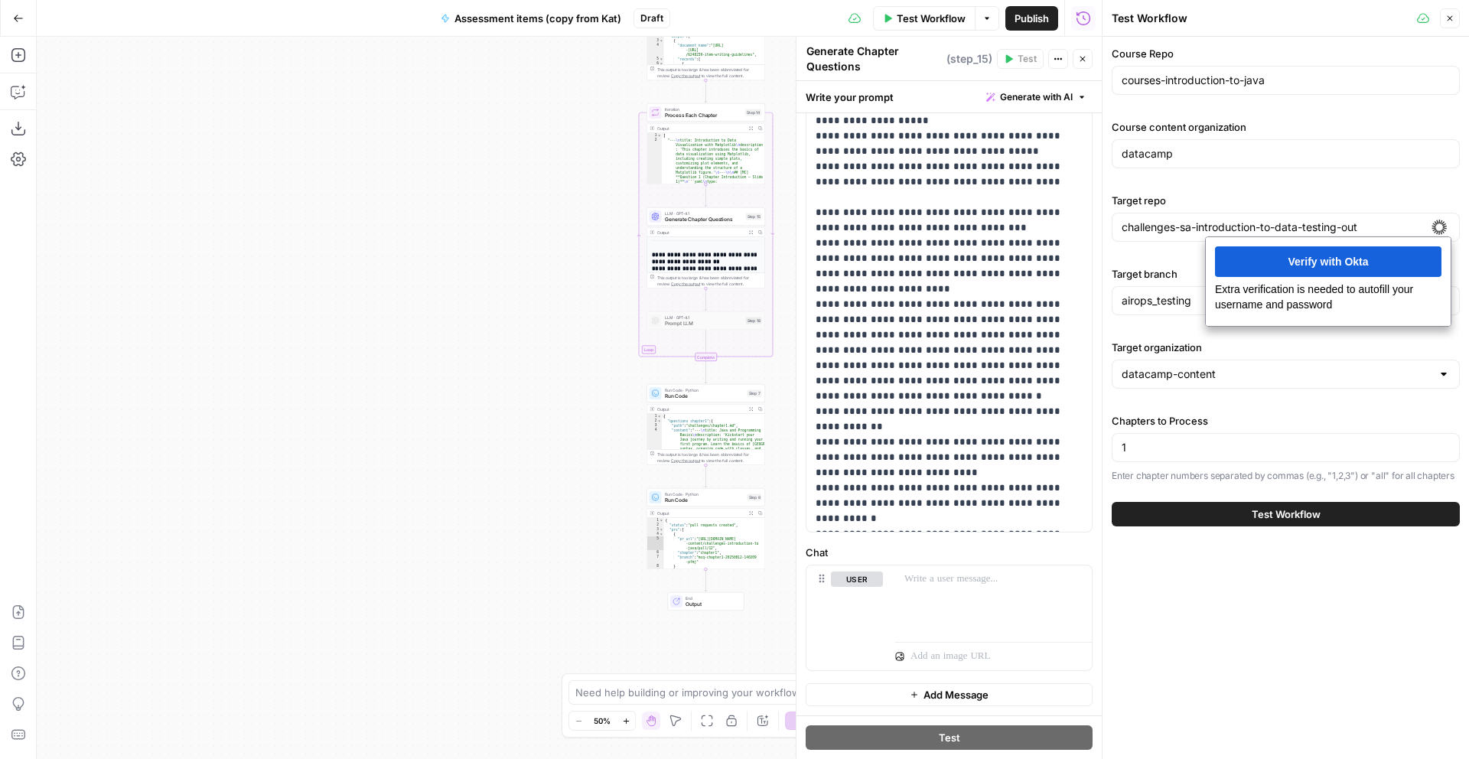
click at [485, 400] on div "Workflow Set Inputs Inputs Run Code · Python Run Code Step 1 Output Expand Outp…" at bounding box center [569, 398] width 1065 height 722
click at [1296, 674] on div "Course Repo courses-introduction-to-java Course content organization datacamp T…" at bounding box center [1286, 398] width 367 height 722
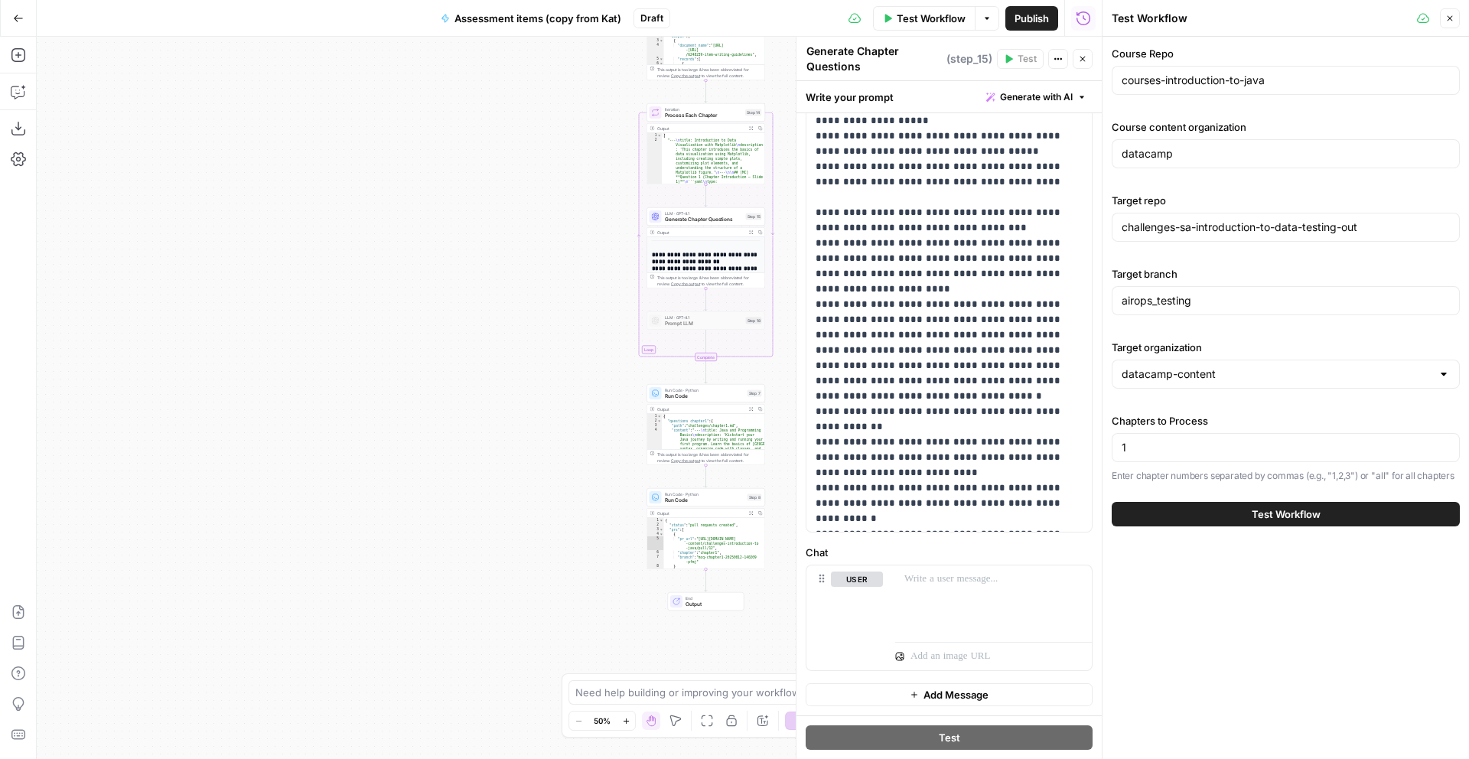
click at [1287, 514] on span "Test Workflow" at bounding box center [1286, 514] width 69 height 15
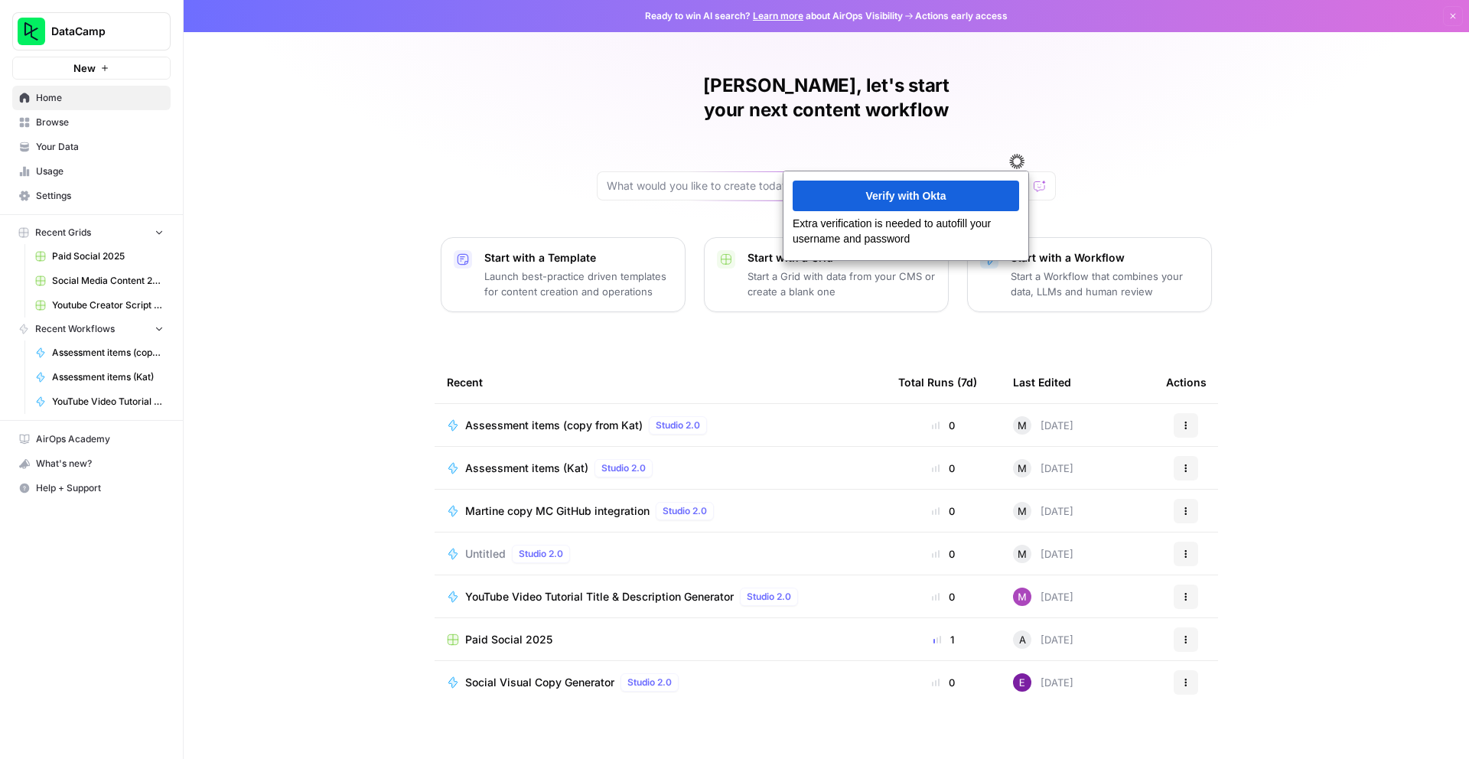
click at [515, 504] on span "Martine copy MC GitHub integration" at bounding box center [557, 511] width 184 height 15
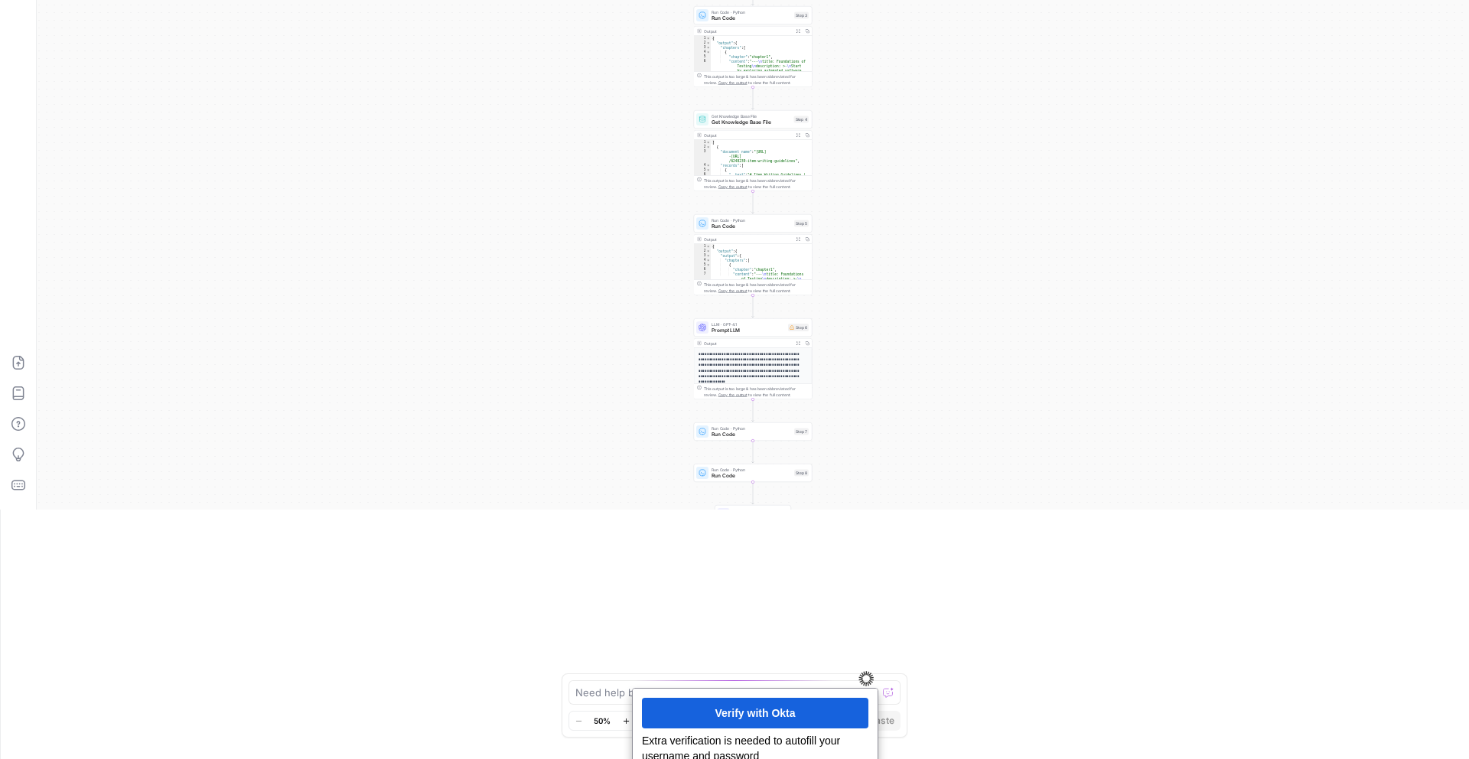
scroll to position [261, 0]
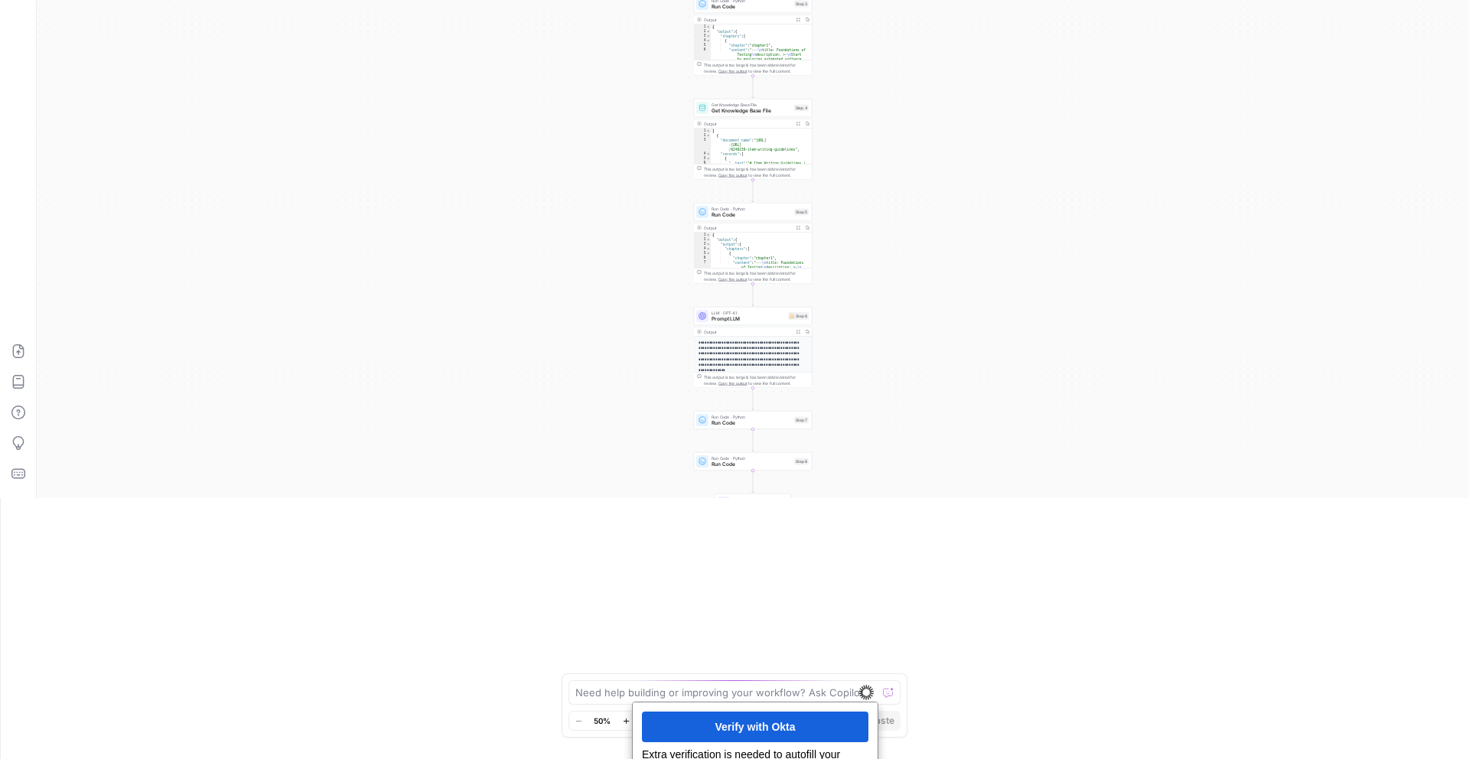
click at [738, 353] on p "**********" at bounding box center [753, 354] width 109 height 28
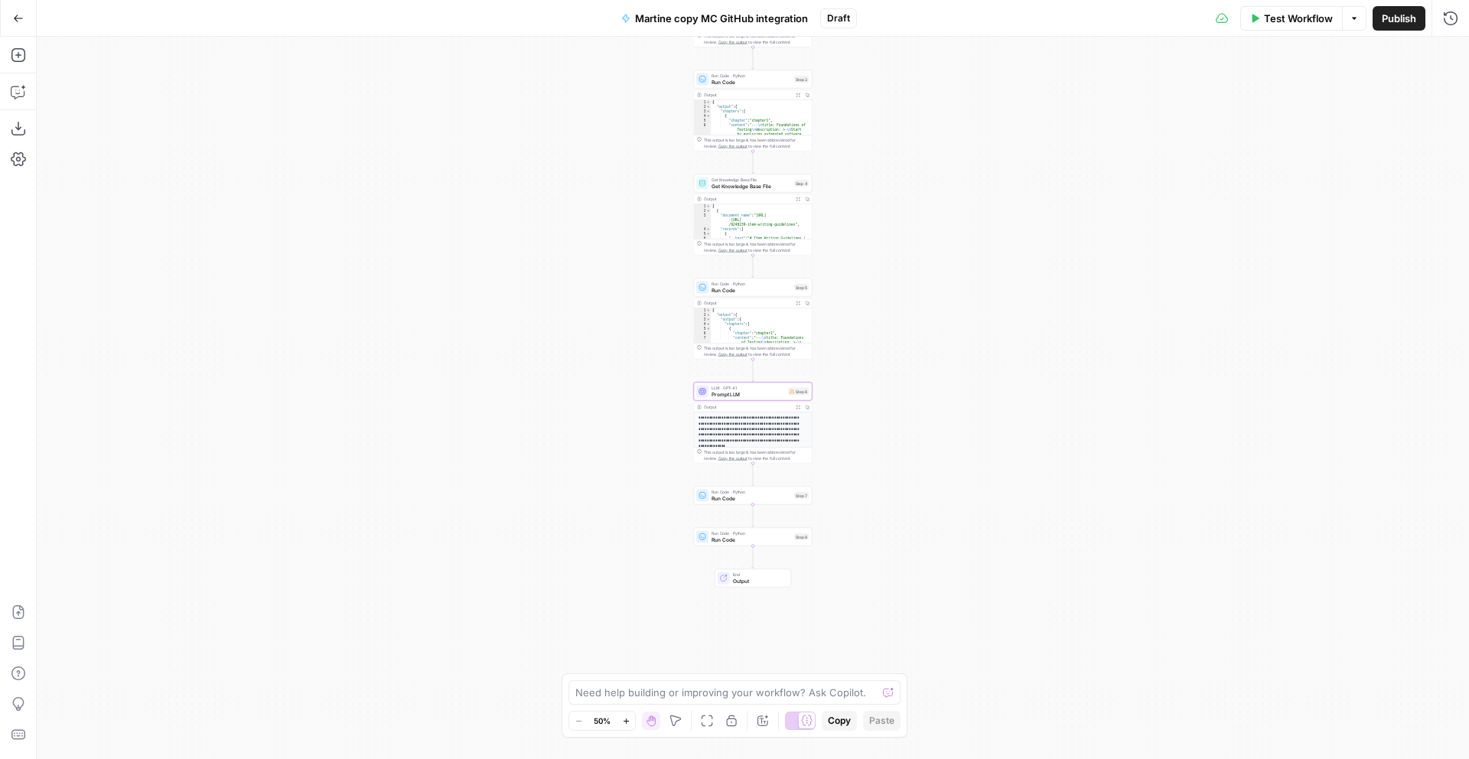
click at [761, 432] on p "**********" at bounding box center [753, 430] width 109 height 28
click at [732, 396] on span "Prompt LLM" at bounding box center [748, 394] width 73 height 8
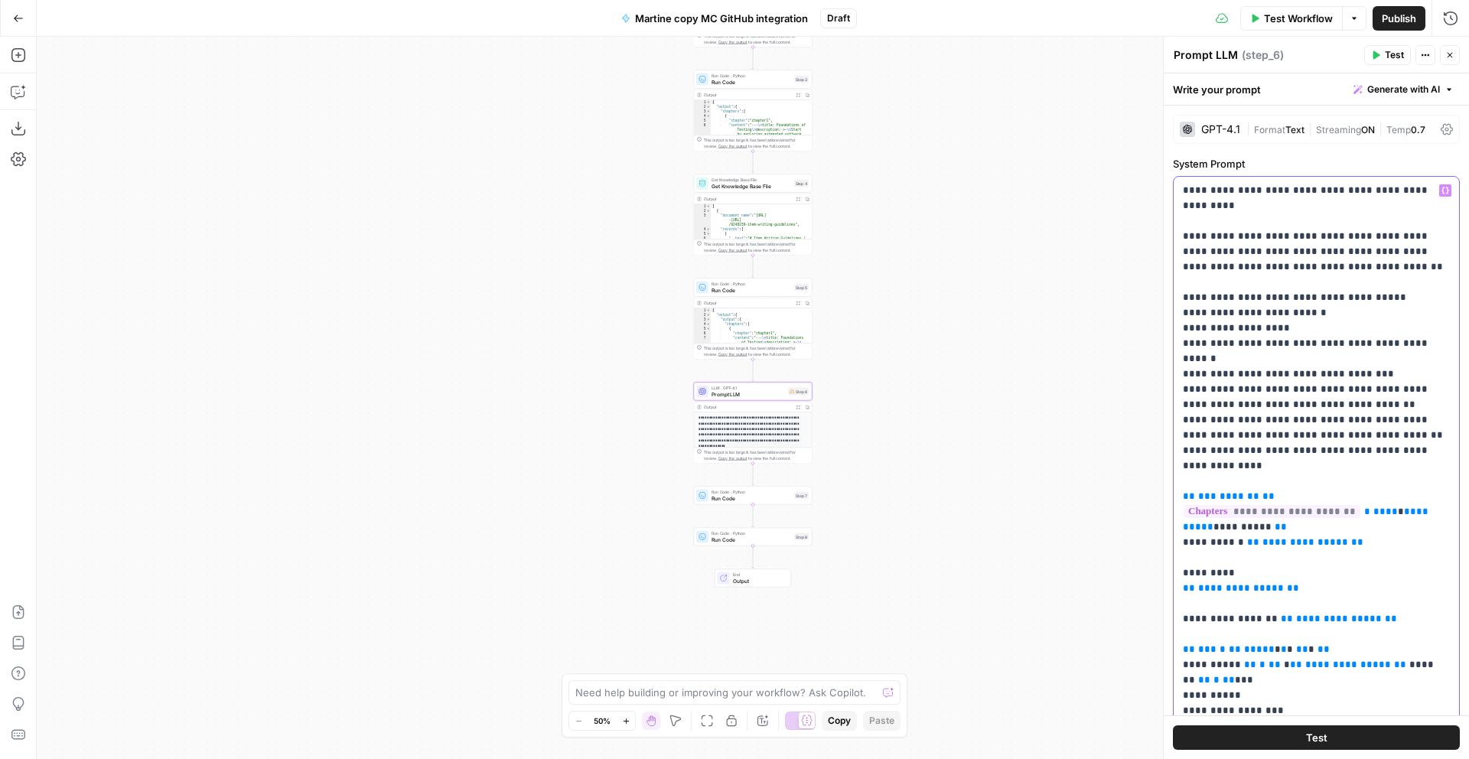
click at [1244, 344] on p "**********" at bounding box center [1316, 596] width 267 height 827
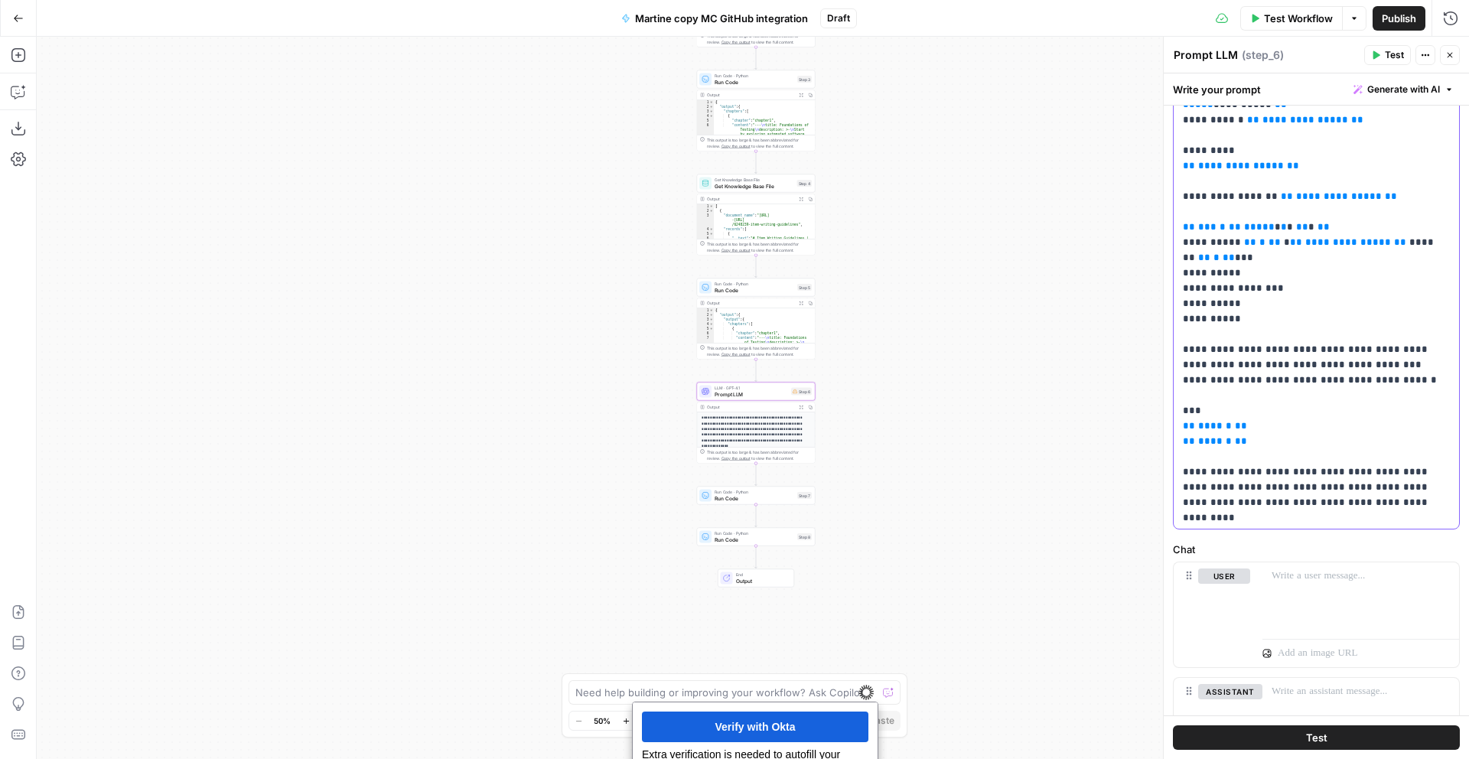
scroll to position [215, 0]
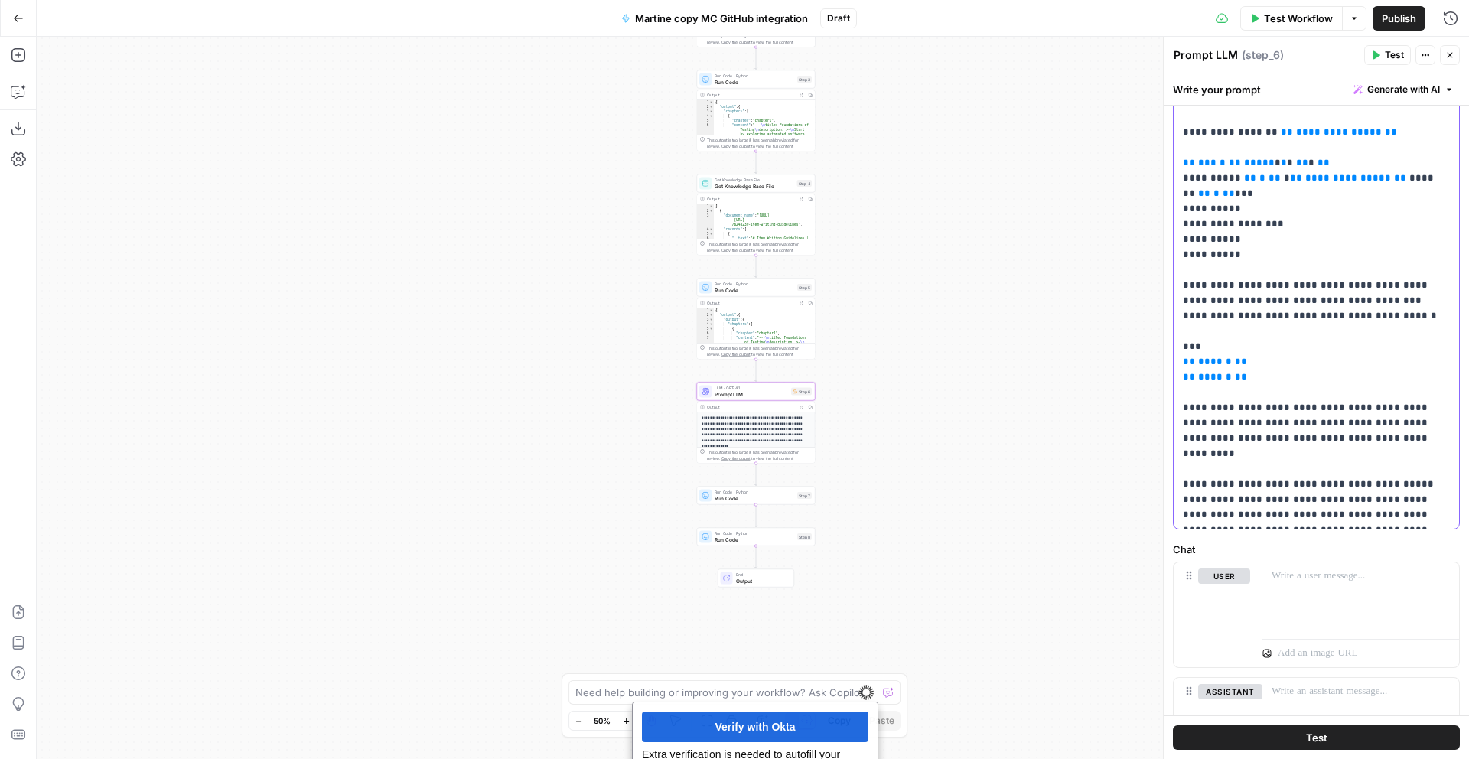
click at [1331, 308] on p "**********" at bounding box center [1316, 109] width 267 height 827
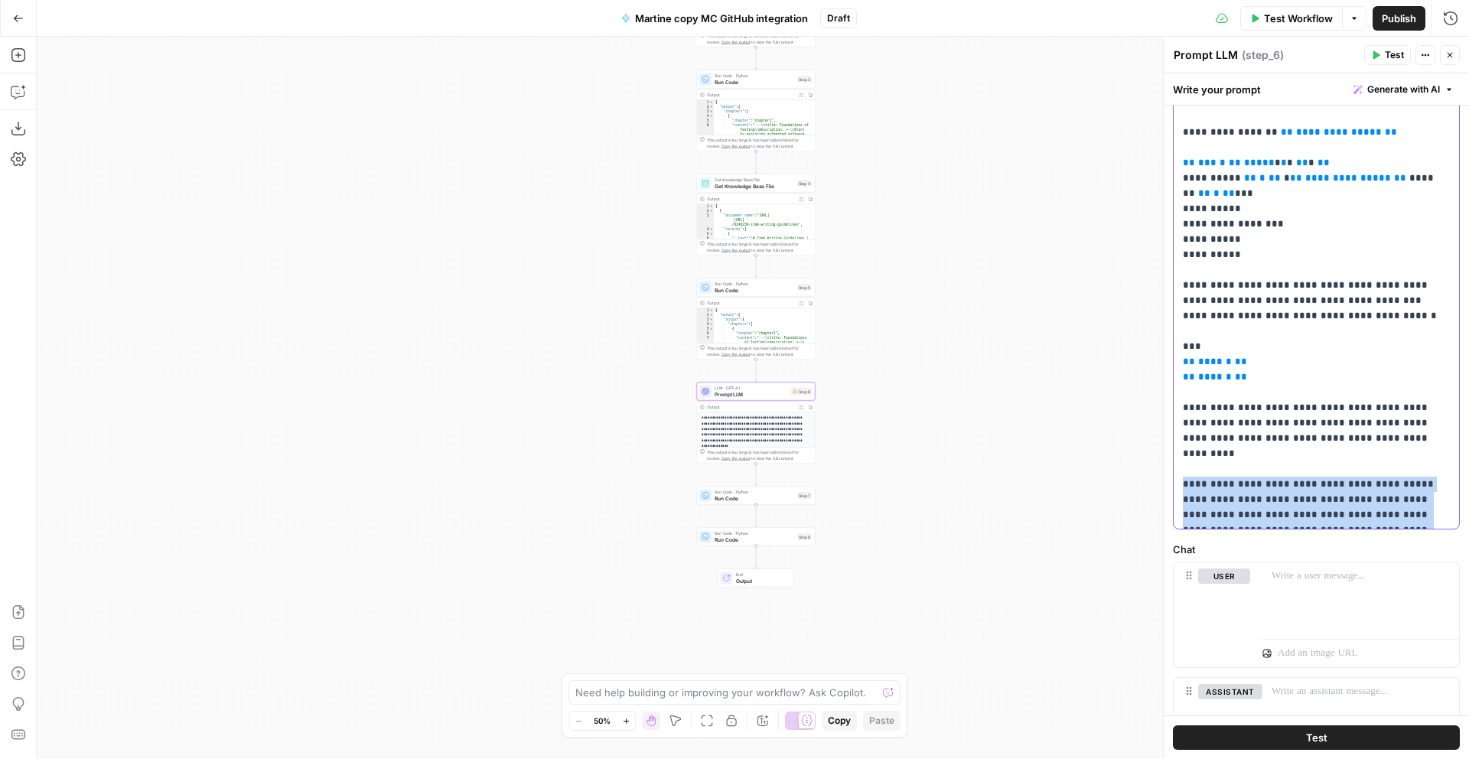
drag, startPoint x: 1277, startPoint y: 519, endPoint x: 1167, endPoint y: 413, distance: 152.1
click at [1167, 413] on div "**********" at bounding box center [1316, 398] width 306 height 722
copy p "**********"
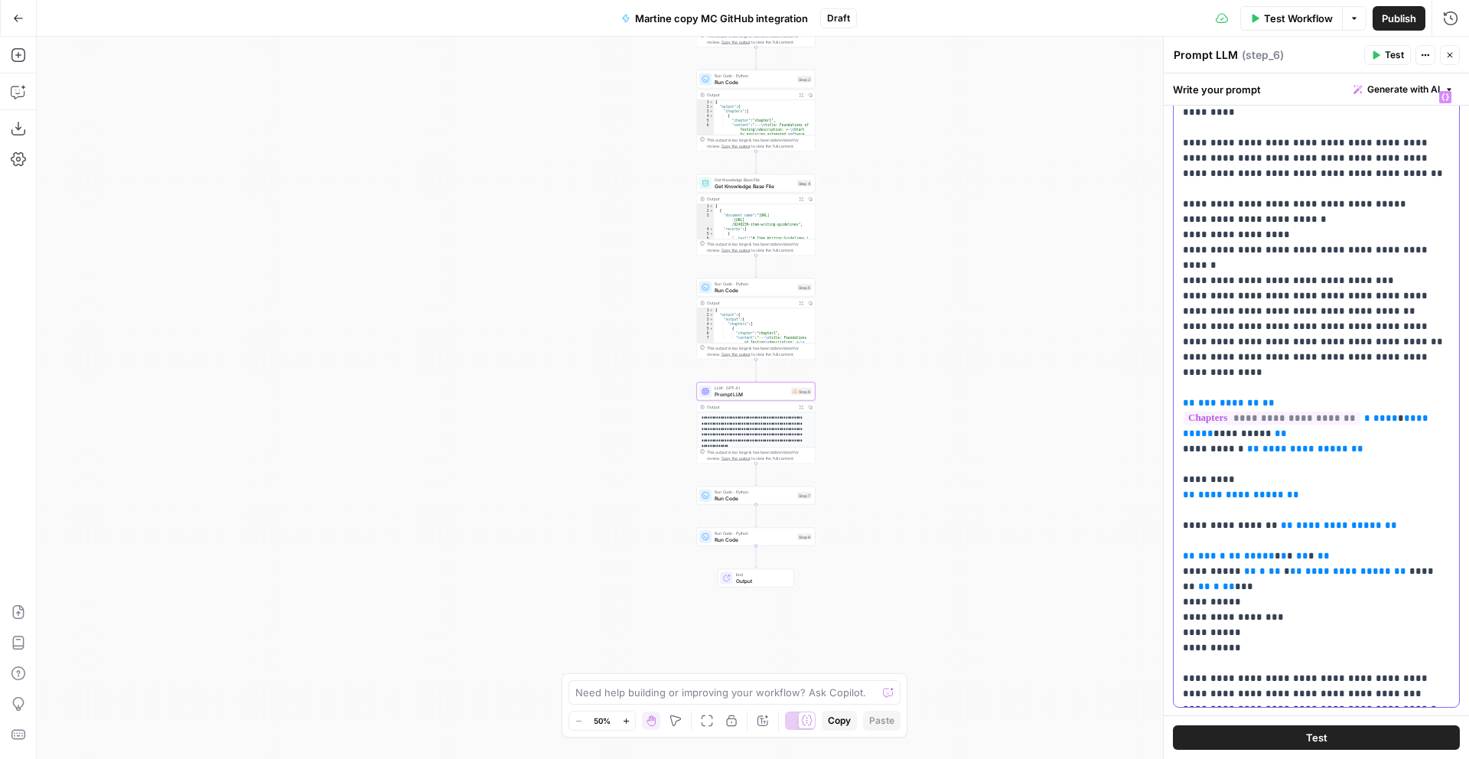
scroll to position [0, 0]
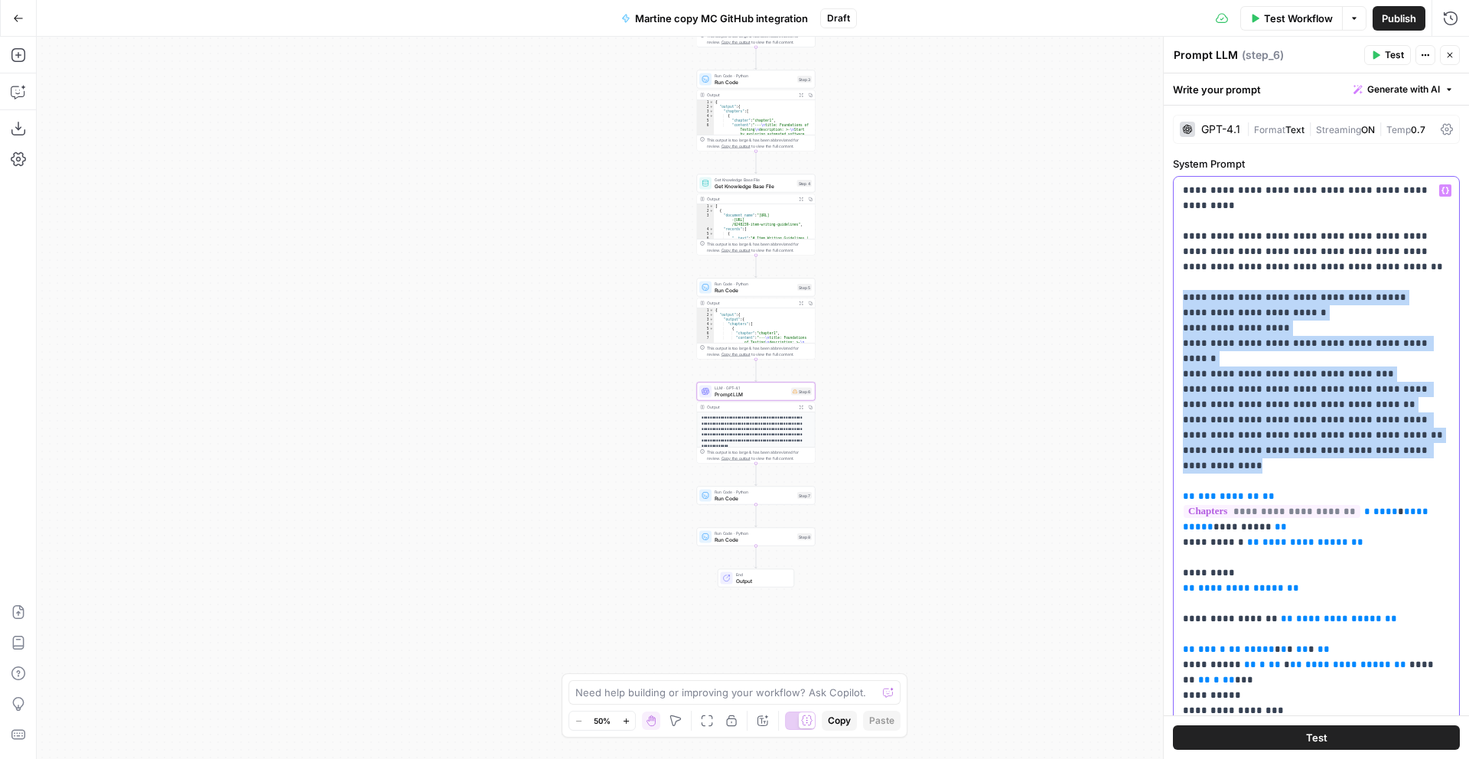
drag, startPoint x: 1205, startPoint y: 394, endPoint x: 1335, endPoint y: 330, distance: 145.8
click at [1164, 279] on div "**********" at bounding box center [1316, 398] width 306 height 722
copy p "**********"
click at [1291, 18] on span "Test Workflow" at bounding box center [1298, 18] width 69 height 15
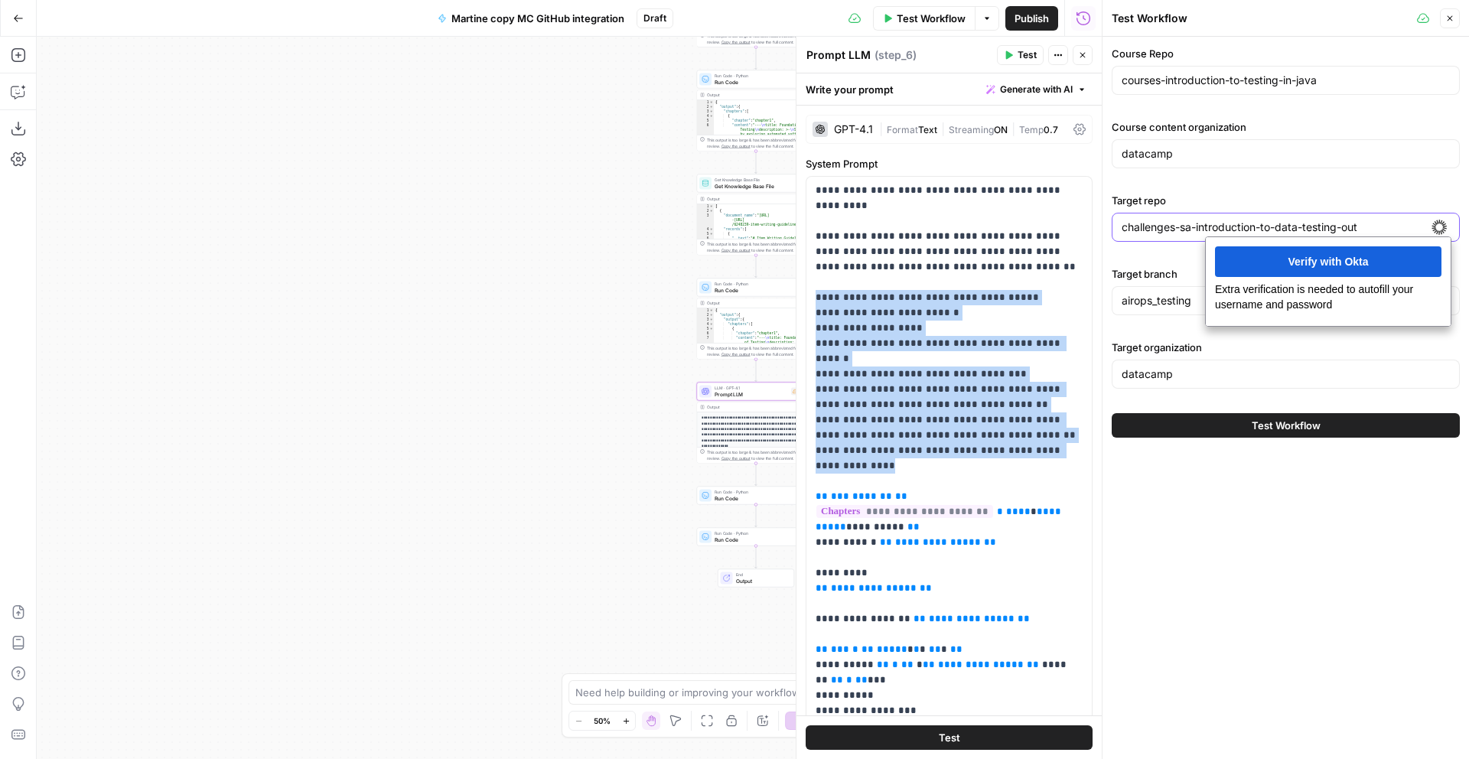
drag, startPoint x: 1397, startPoint y: 223, endPoint x: 1113, endPoint y: 230, distance: 284.0
click at [1113, 230] on div "challenges-sa-introduction-to-data-testing-out" at bounding box center [1286, 227] width 348 height 29
